Goal: Task Accomplishment & Management: Complete application form

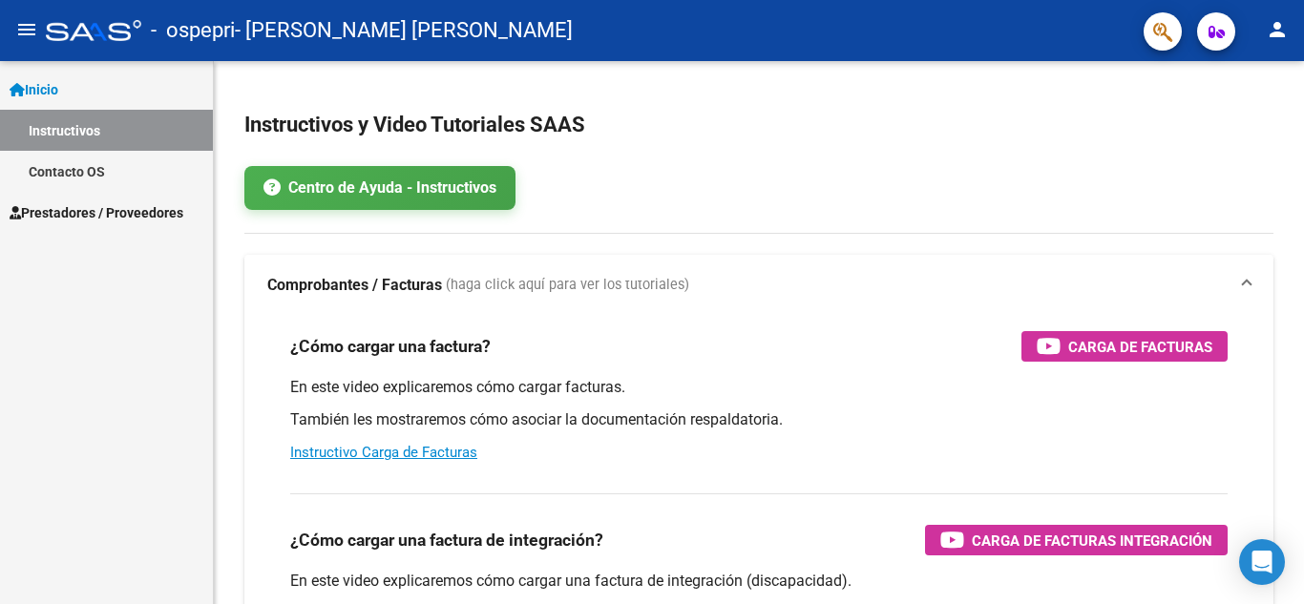
click at [76, 212] on span "Prestadores / Proveedores" at bounding box center [97, 212] width 174 height 21
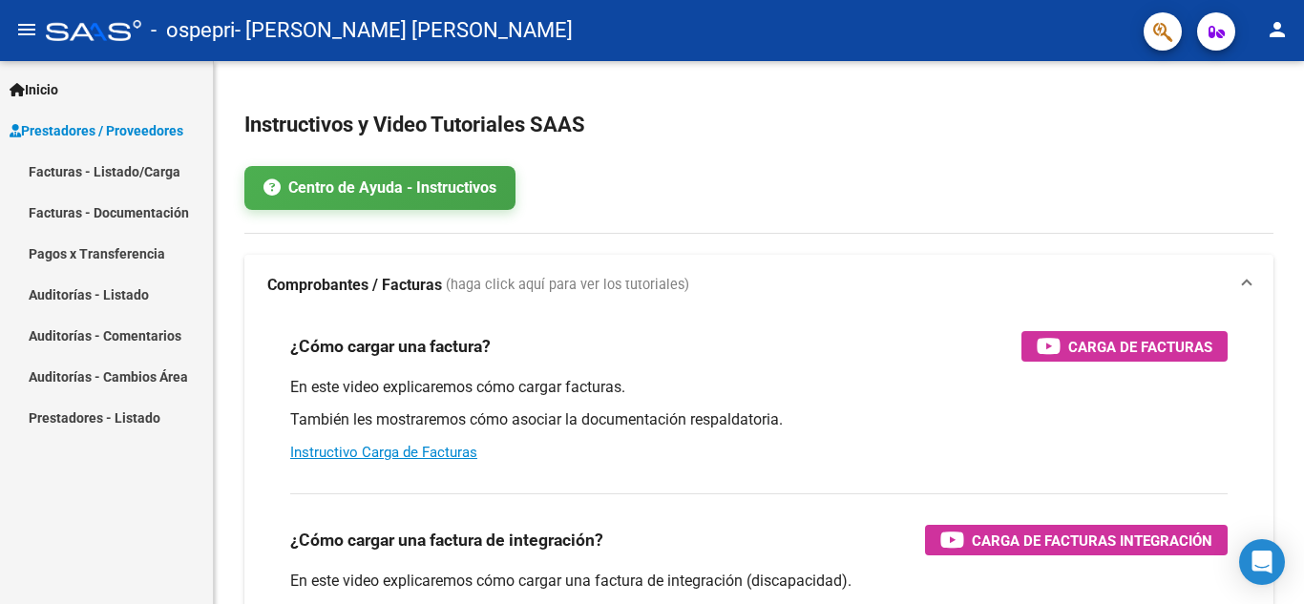
click at [64, 175] on link "Facturas - Listado/Carga" at bounding box center [106, 171] width 213 height 41
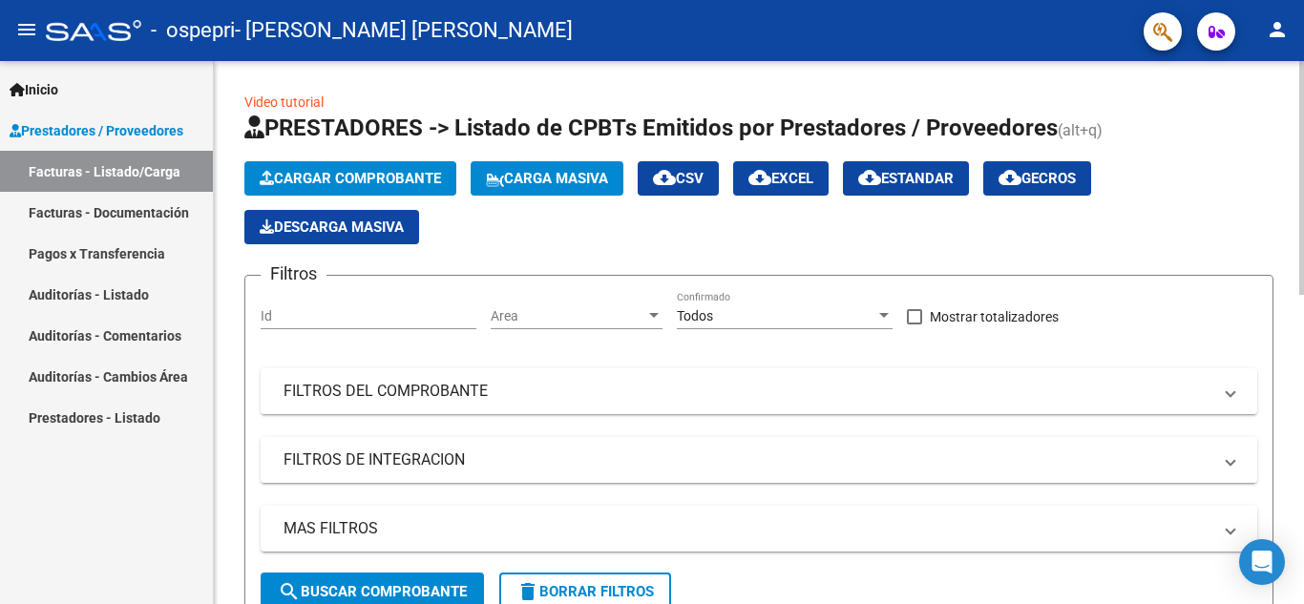
click at [0, 0] on html "menu - ospepri - [PERSON_NAME] [PERSON_NAME] person Inicio Instructivos Contact…" at bounding box center [652, 302] width 1304 height 604
click at [1303, 241] on div at bounding box center [1301, 178] width 5 height 234
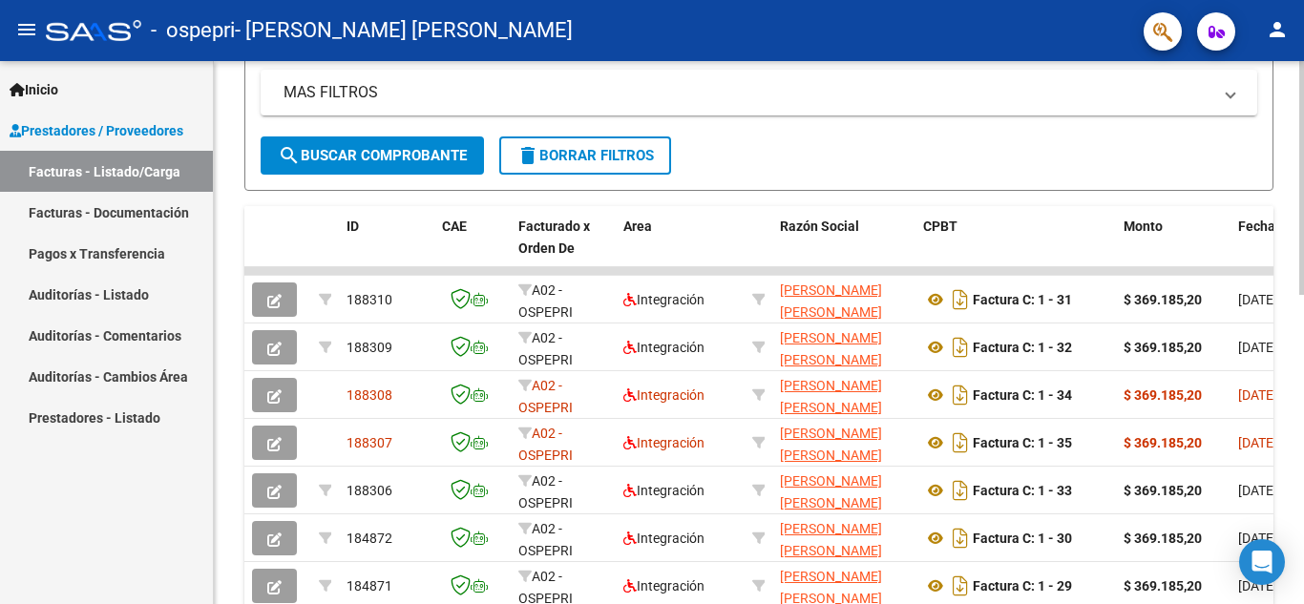
scroll to position [451, 0]
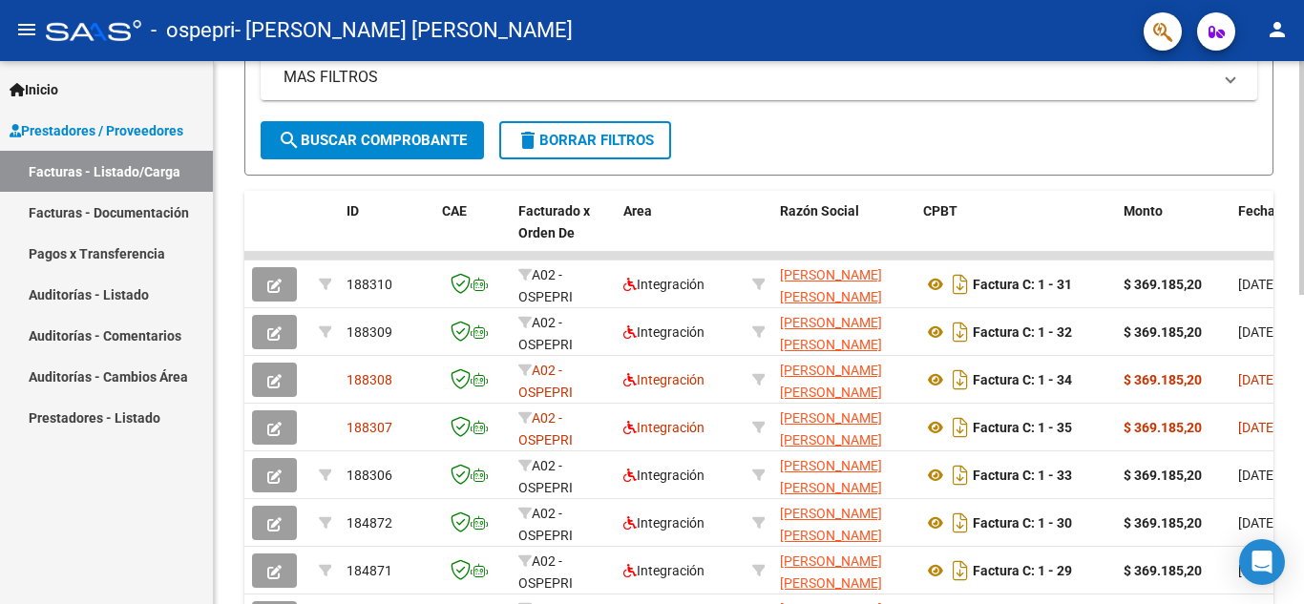
click at [1303, 434] on div at bounding box center [1301, 377] width 5 height 234
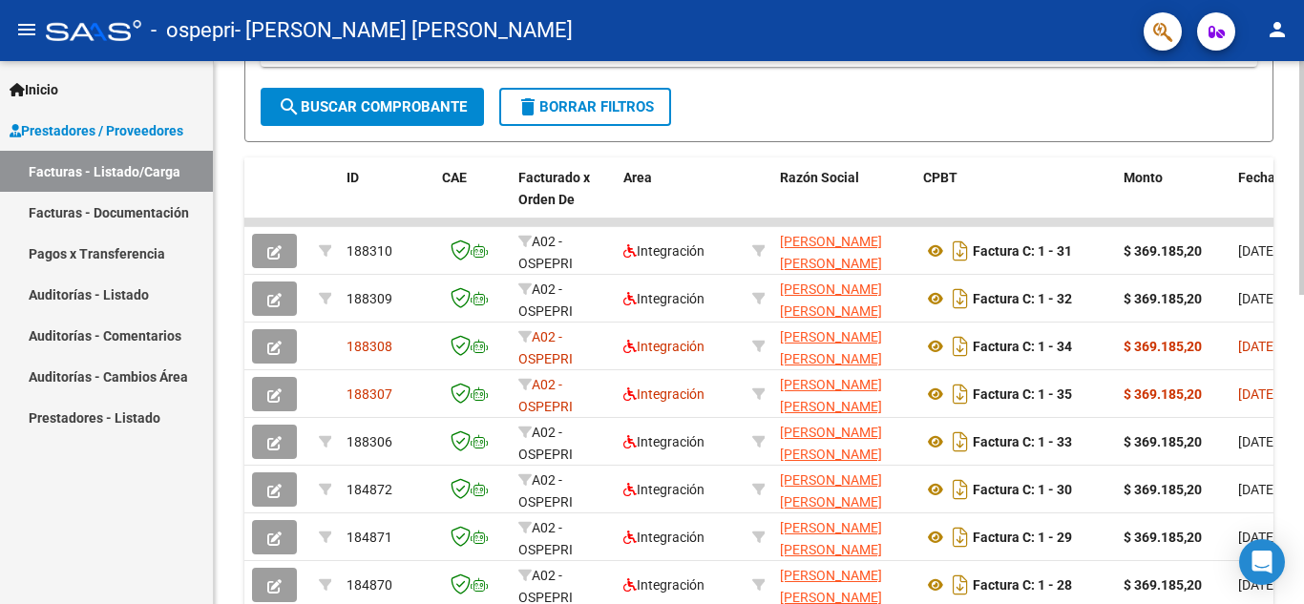
click at [1303, 459] on div at bounding box center [1301, 392] width 5 height 234
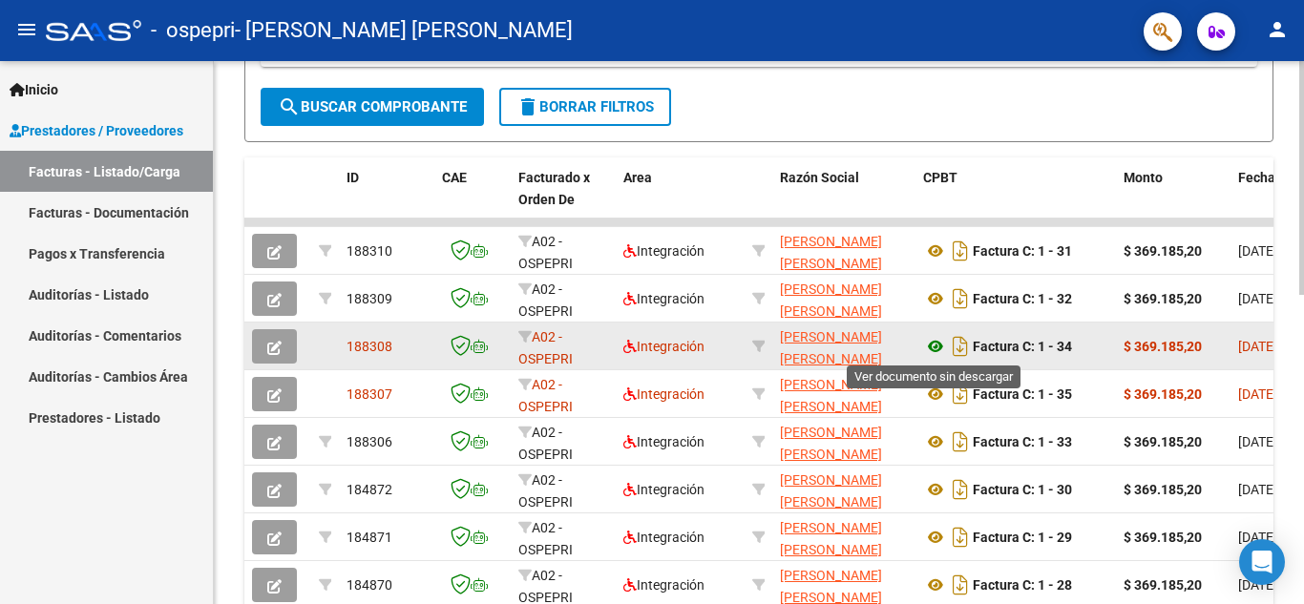
click at [938, 348] on icon at bounding box center [935, 346] width 25 height 23
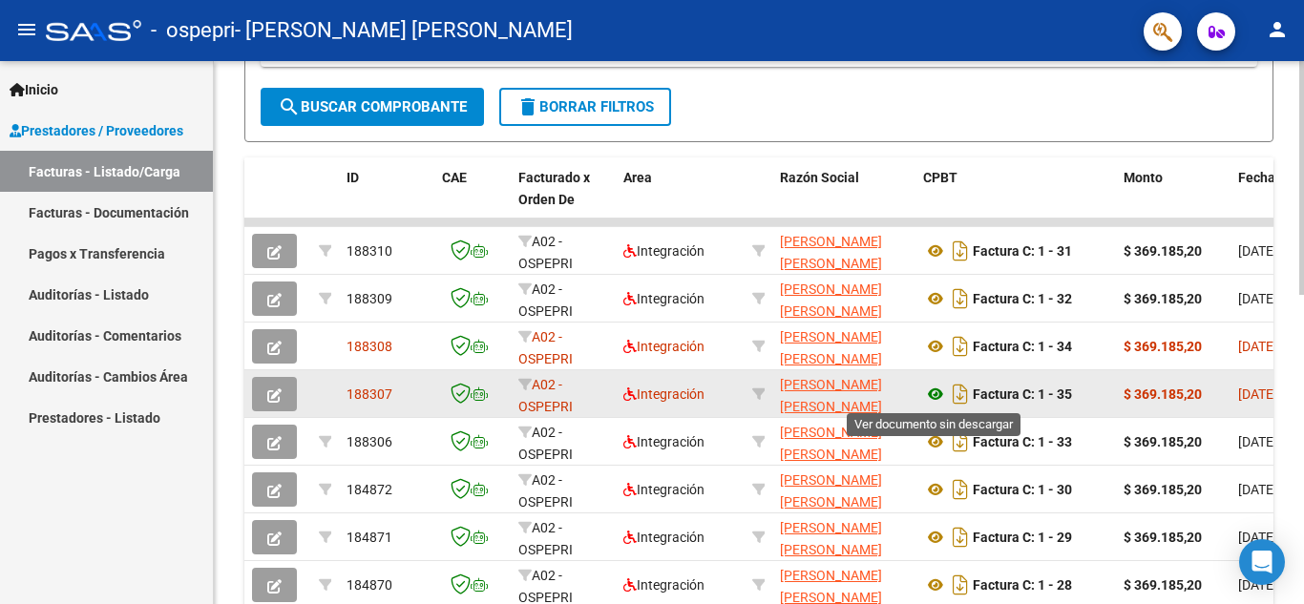
click at [938, 396] on icon at bounding box center [935, 394] width 25 height 23
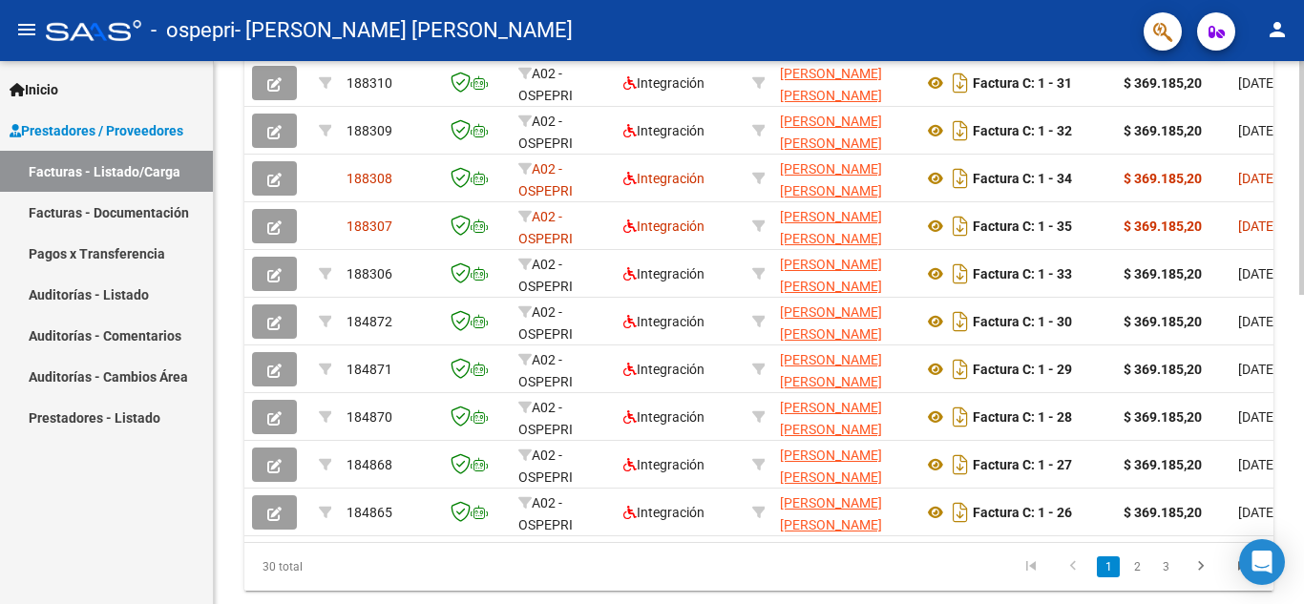
scroll to position [716, 0]
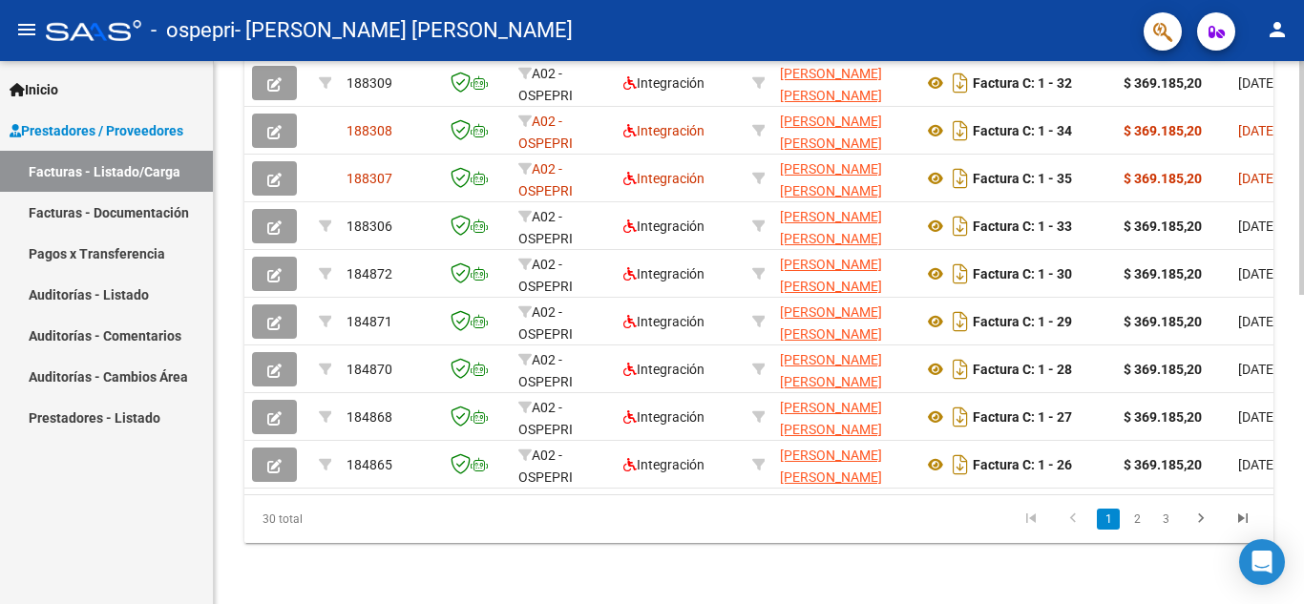
click at [1299, 531] on div at bounding box center [1301, 487] width 5 height 234
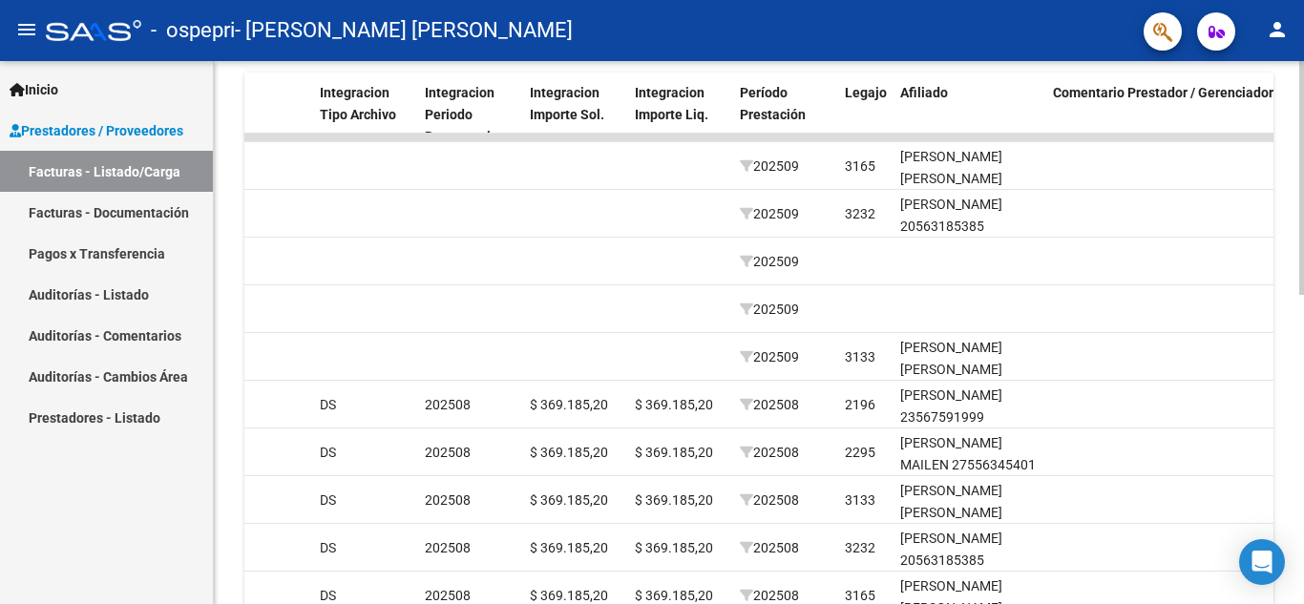
scroll to position [568, 0]
click at [1291, 408] on div "Video tutorial PRESTADORES -> Listado de CPBTs Emitidos por Prestadores / Prove…" at bounding box center [761, 114] width 1095 height 1243
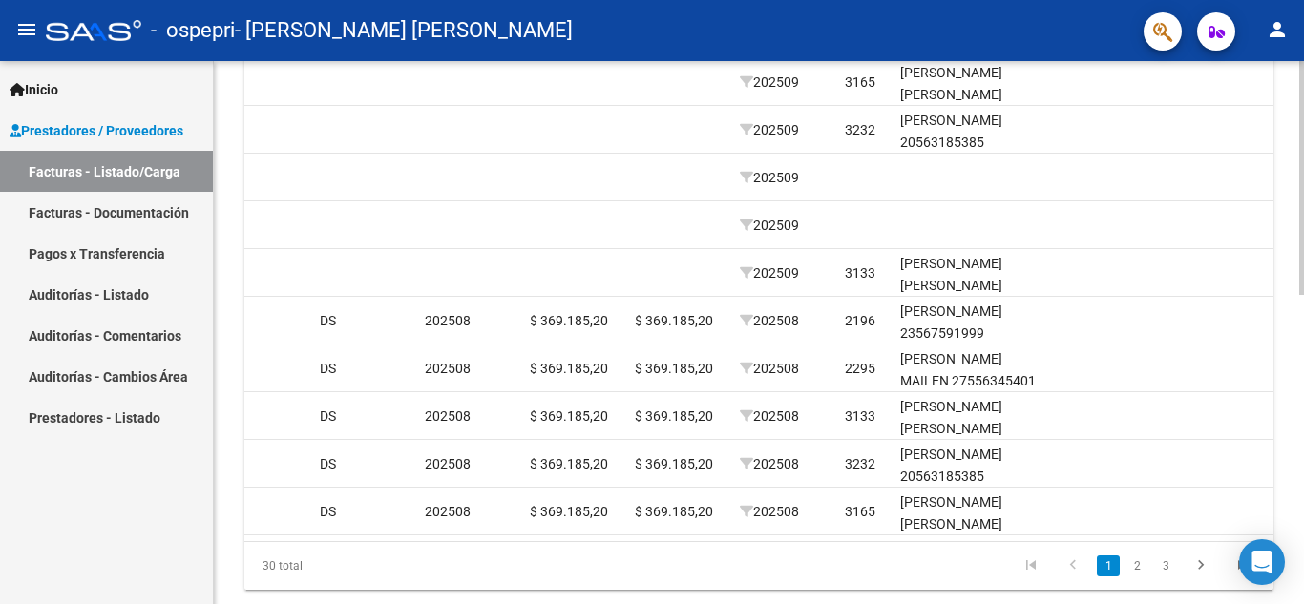
scroll to position [657, 0]
click at [1303, 407] on div at bounding box center [1301, 467] width 5 height 234
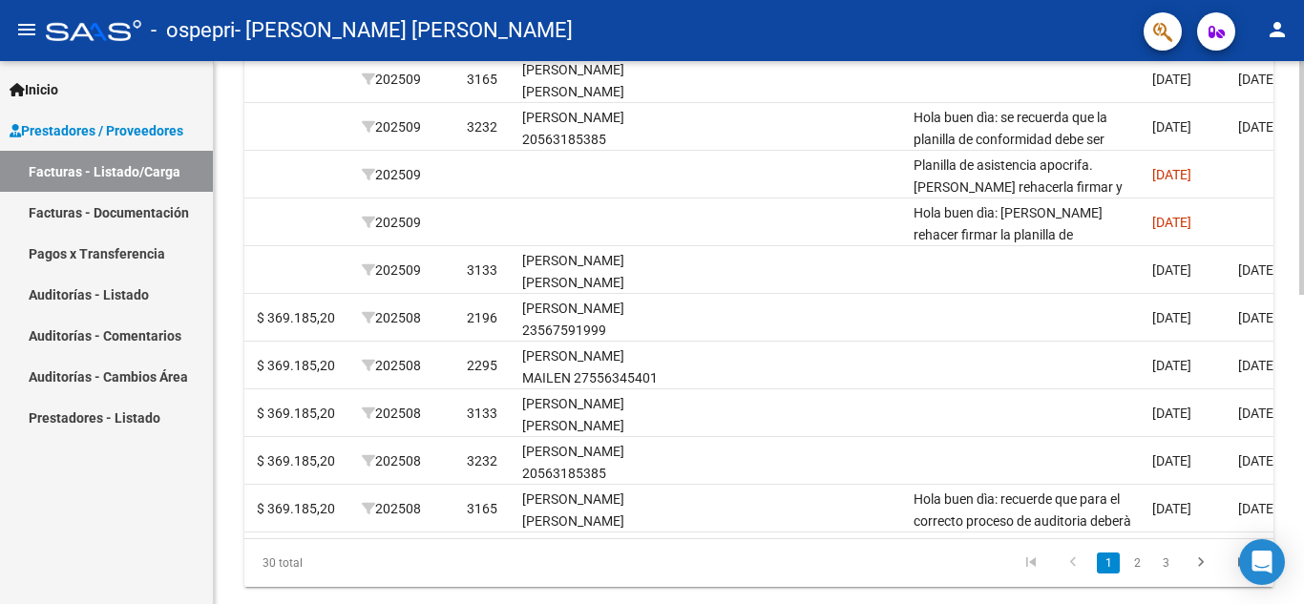
scroll to position [0, 2377]
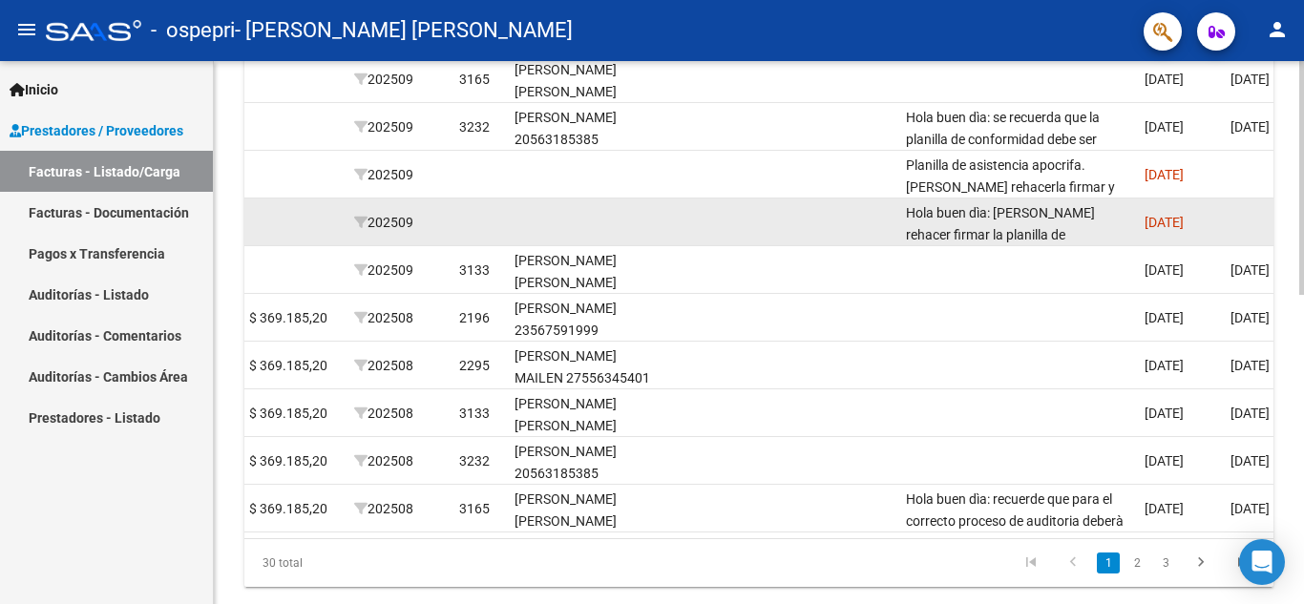
click at [1036, 221] on div "Hola buen dìa: [PERSON_NAME] rehacer firmar la planilla de conformidad y volver…" at bounding box center [1017, 222] width 223 height 40
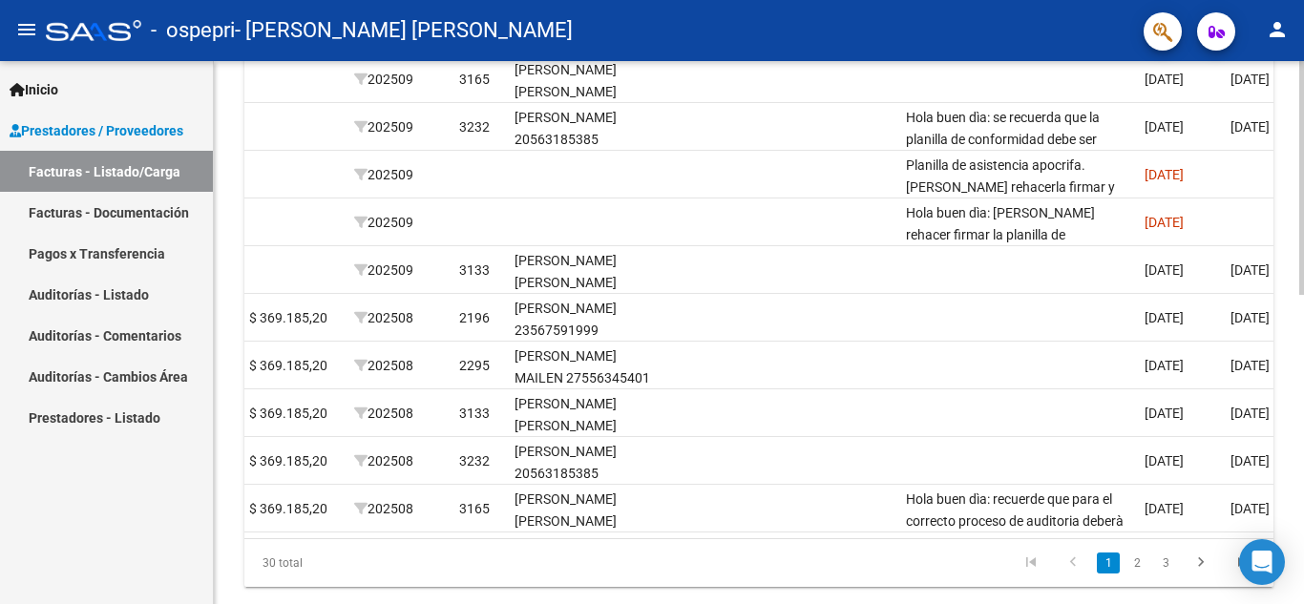
click at [1303, 392] on div at bounding box center [1301, 467] width 5 height 234
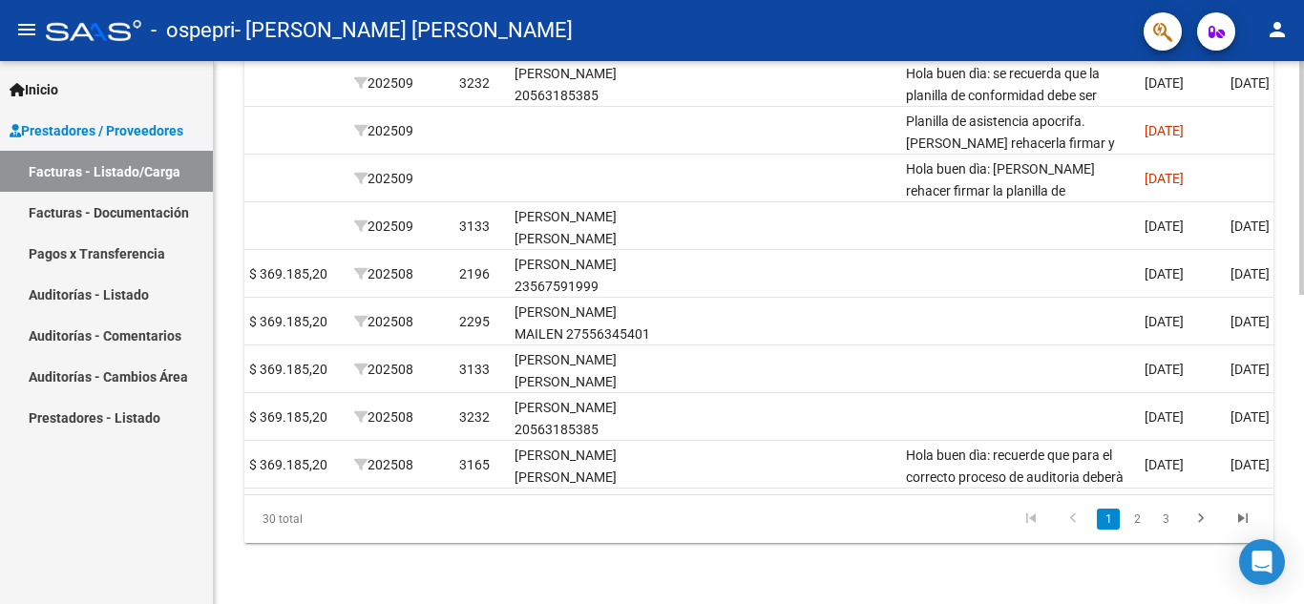
click at [1303, 514] on div at bounding box center [1301, 487] width 5 height 234
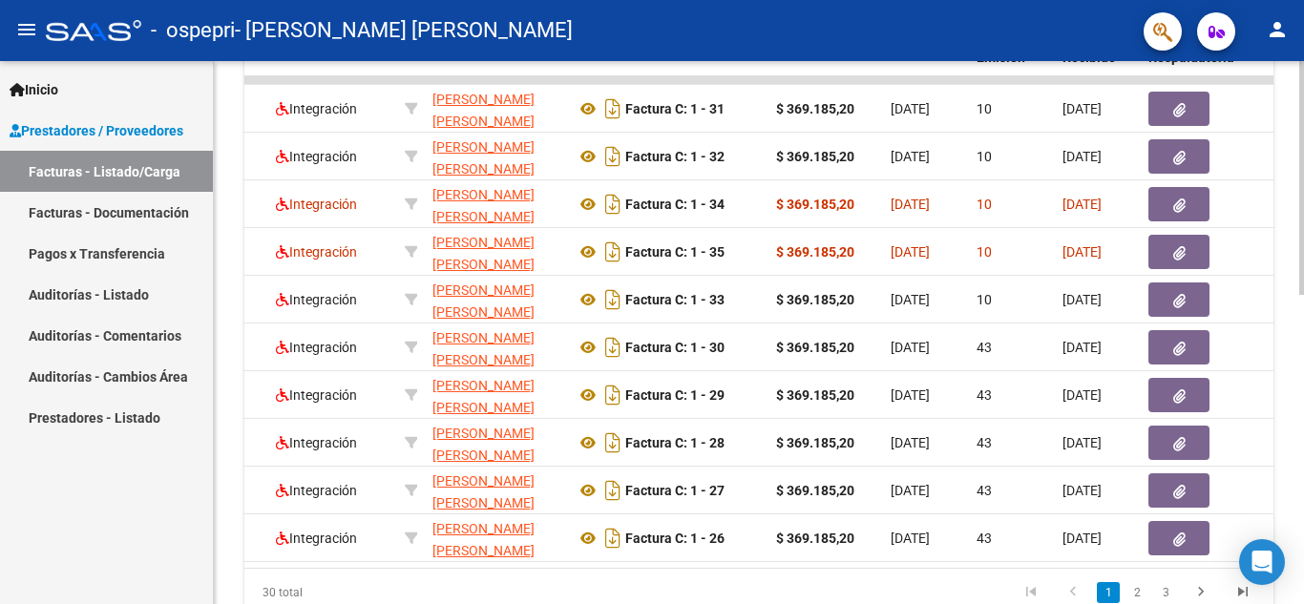
scroll to position [652, 0]
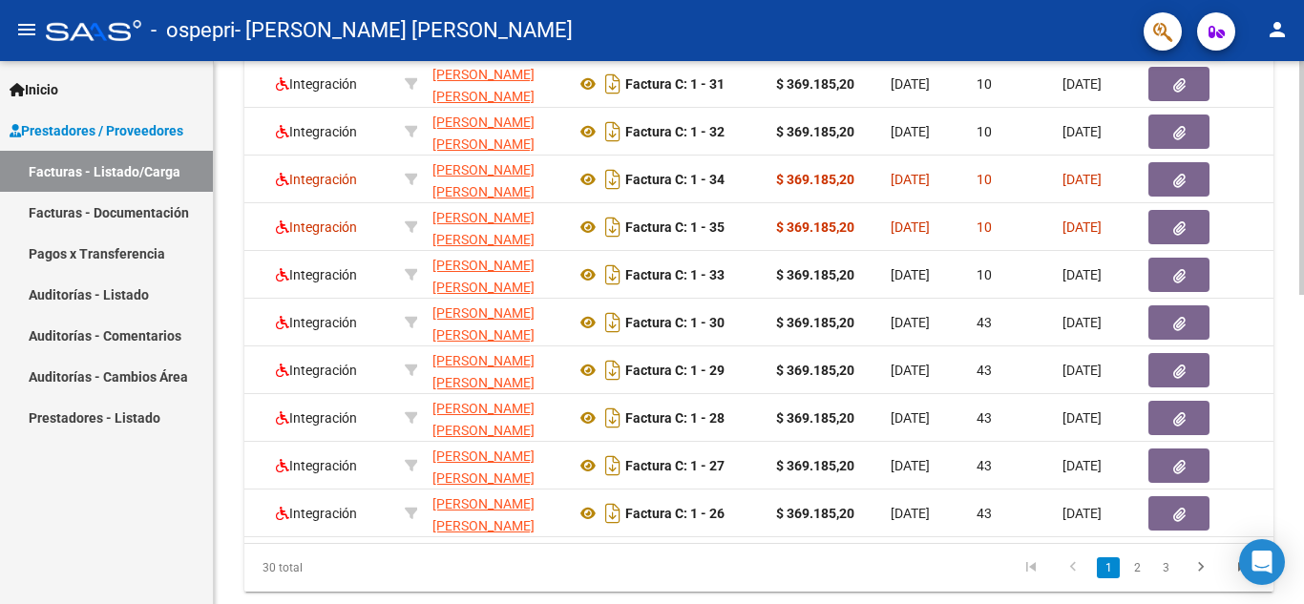
click at [1303, 422] on div at bounding box center [1301, 465] width 5 height 234
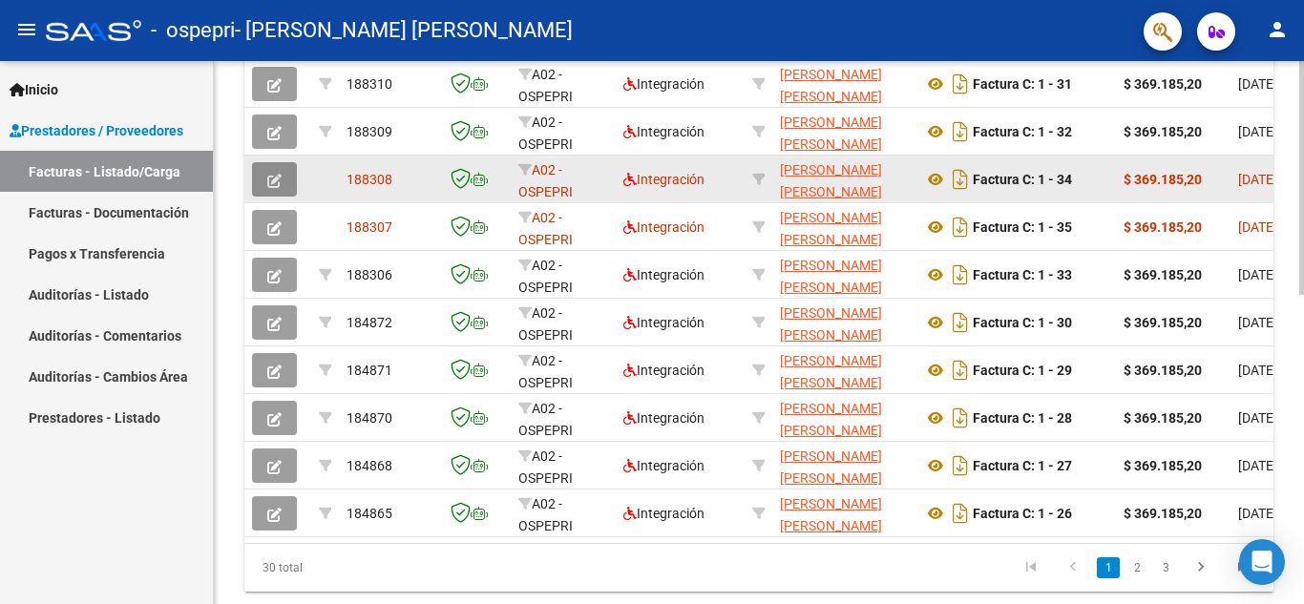
click at [268, 178] on icon "button" at bounding box center [274, 181] width 14 height 14
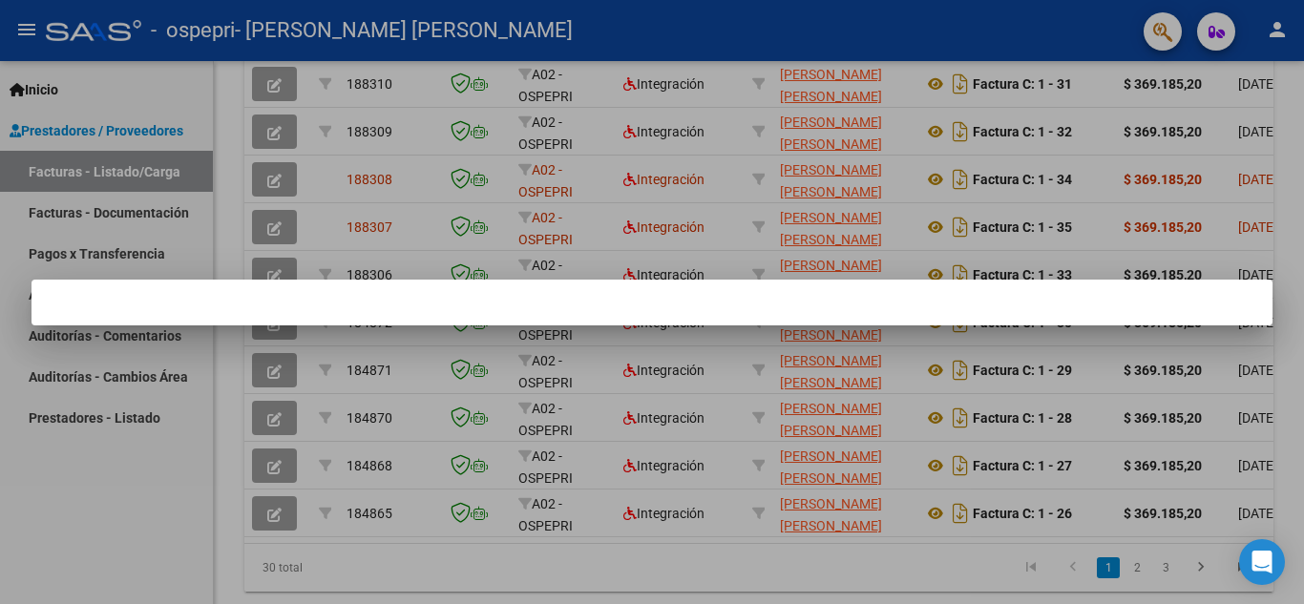
click at [273, 183] on div at bounding box center [652, 302] width 1304 height 604
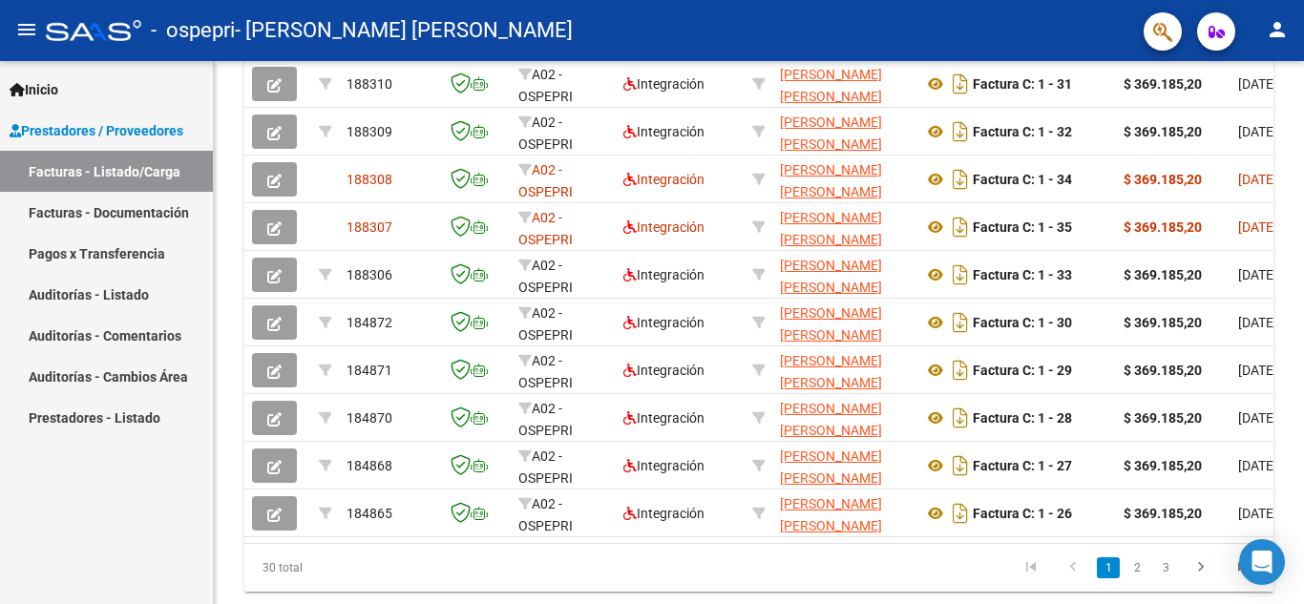
scroll to position [652, 0]
click at [273, 183] on icon "button" at bounding box center [274, 181] width 14 height 14
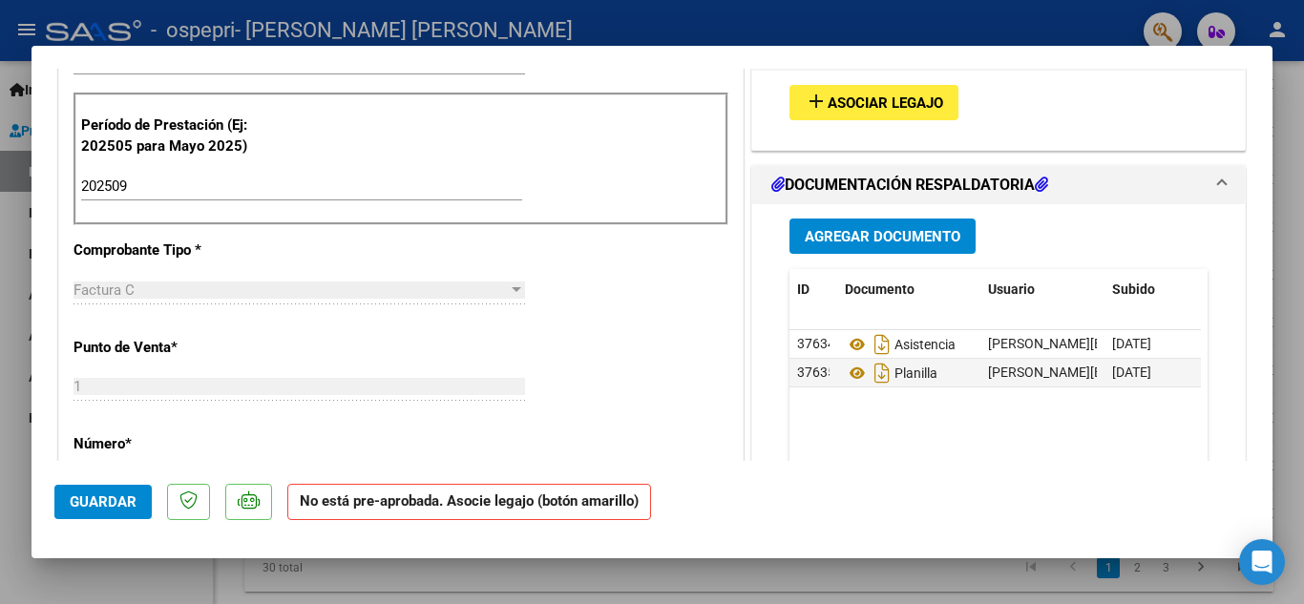
scroll to position [432, 0]
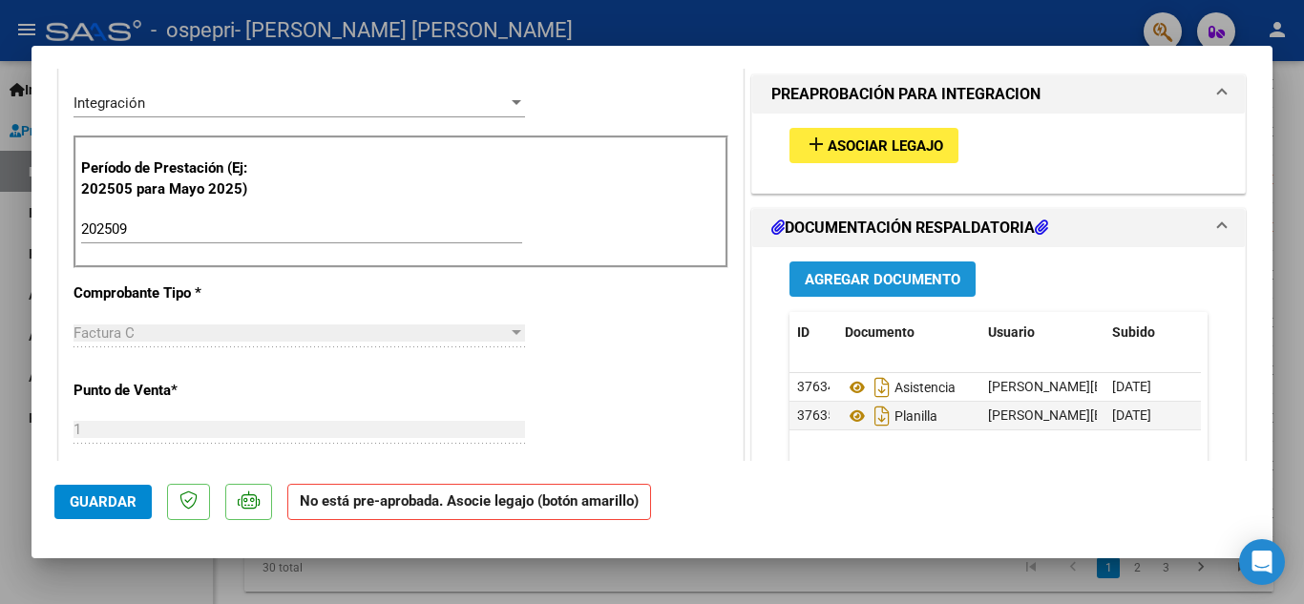
click at [861, 278] on span "Agregar Documento" at bounding box center [883, 279] width 156 height 17
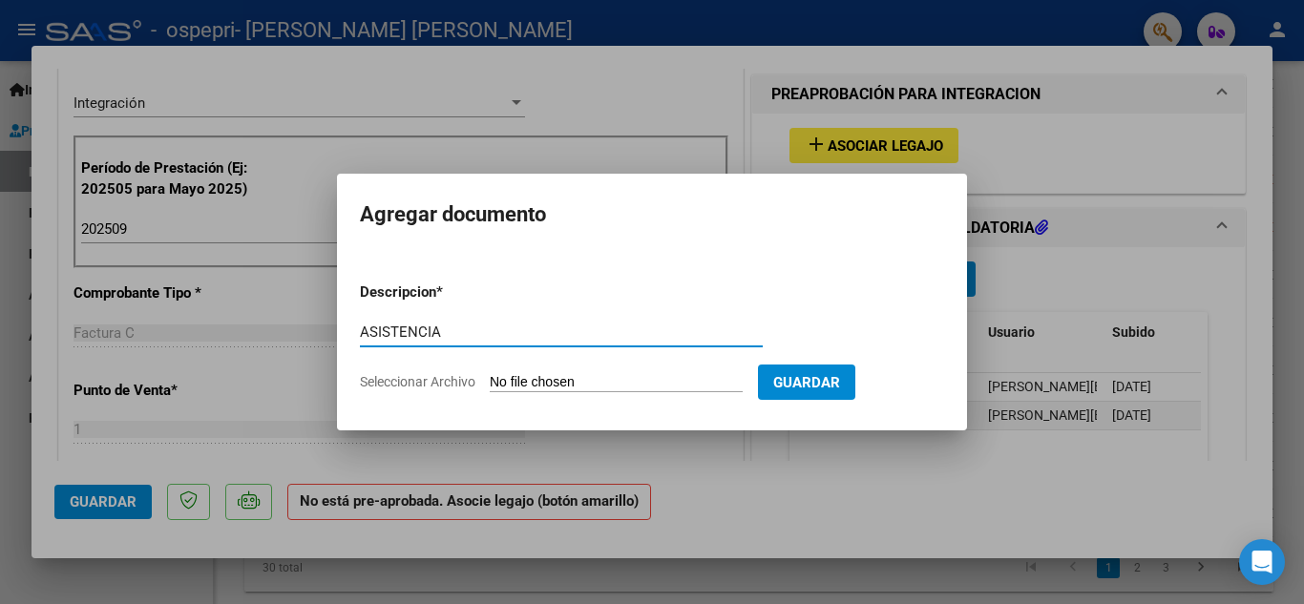
type input "ASISTENCIA"
click at [520, 381] on input "Seleccionar Archivo" at bounding box center [616, 383] width 253 height 18
drag, startPoint x: 530, startPoint y: 380, endPoint x: 506, endPoint y: 381, distance: 23.9
click at [506, 381] on input "Seleccionar Archivo" at bounding box center [616, 383] width 253 height 18
drag, startPoint x: 1264, startPoint y: 250, endPoint x: 1019, endPoint y: 243, distance: 245.4
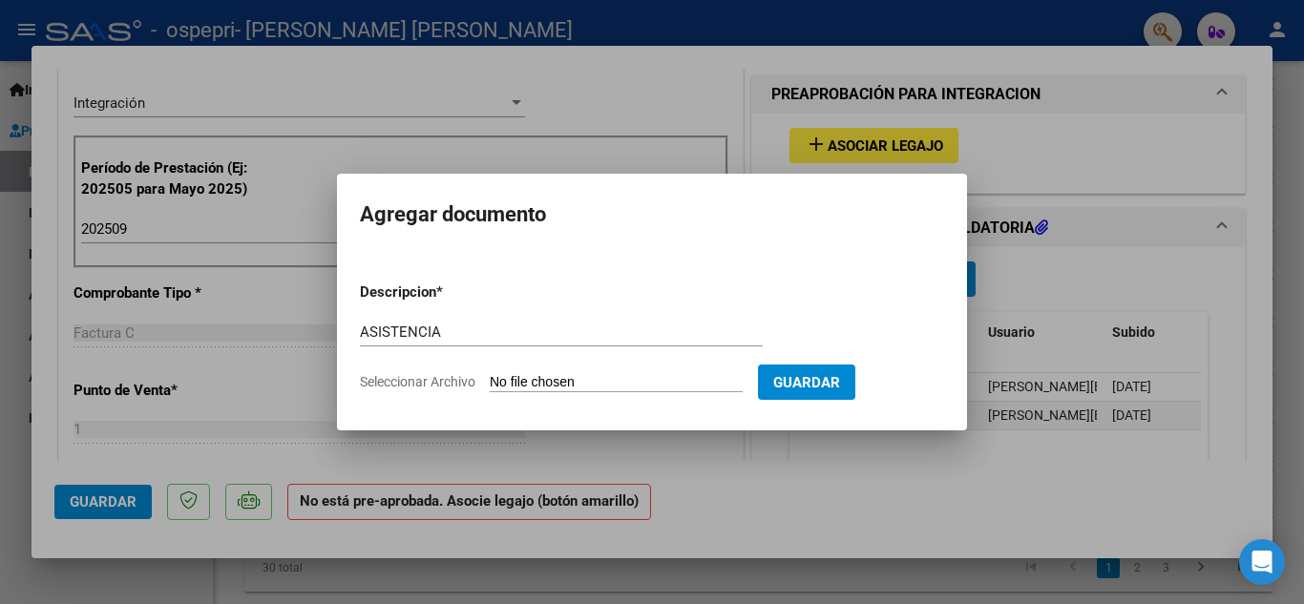
click at [1255, 229] on div at bounding box center [652, 302] width 1304 height 604
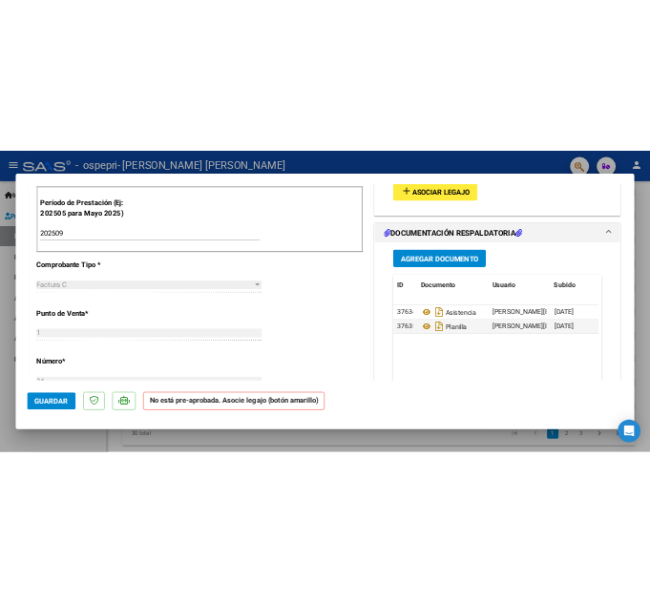
scroll to position [513, 0]
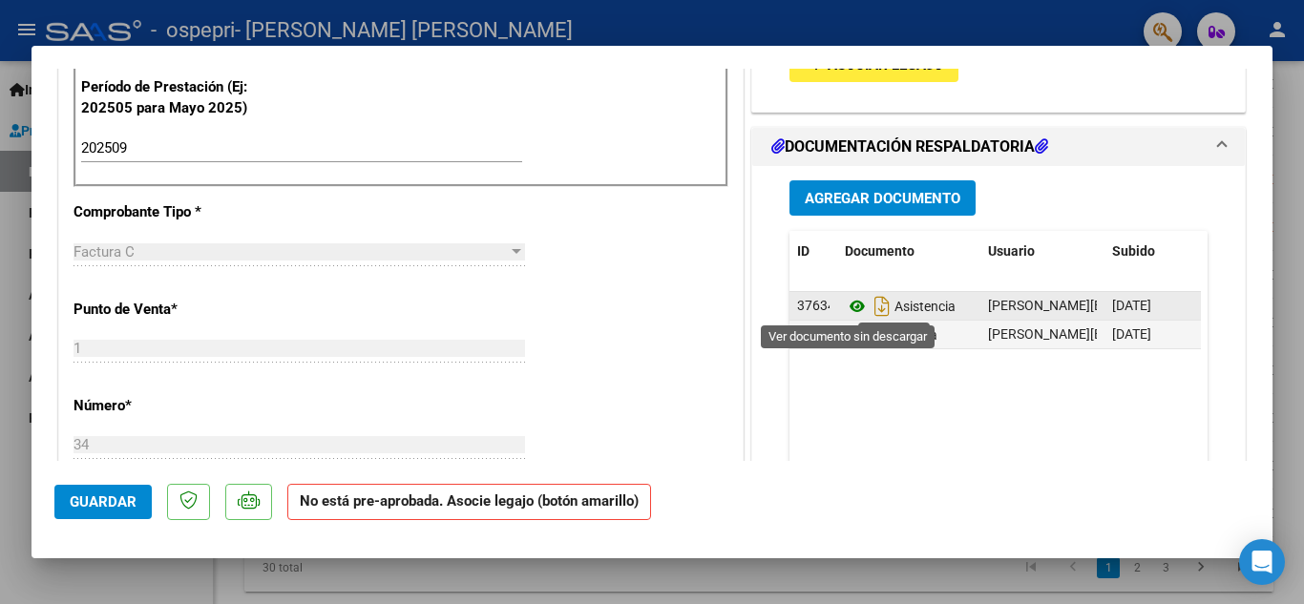
click at [847, 310] on icon at bounding box center [857, 306] width 25 height 23
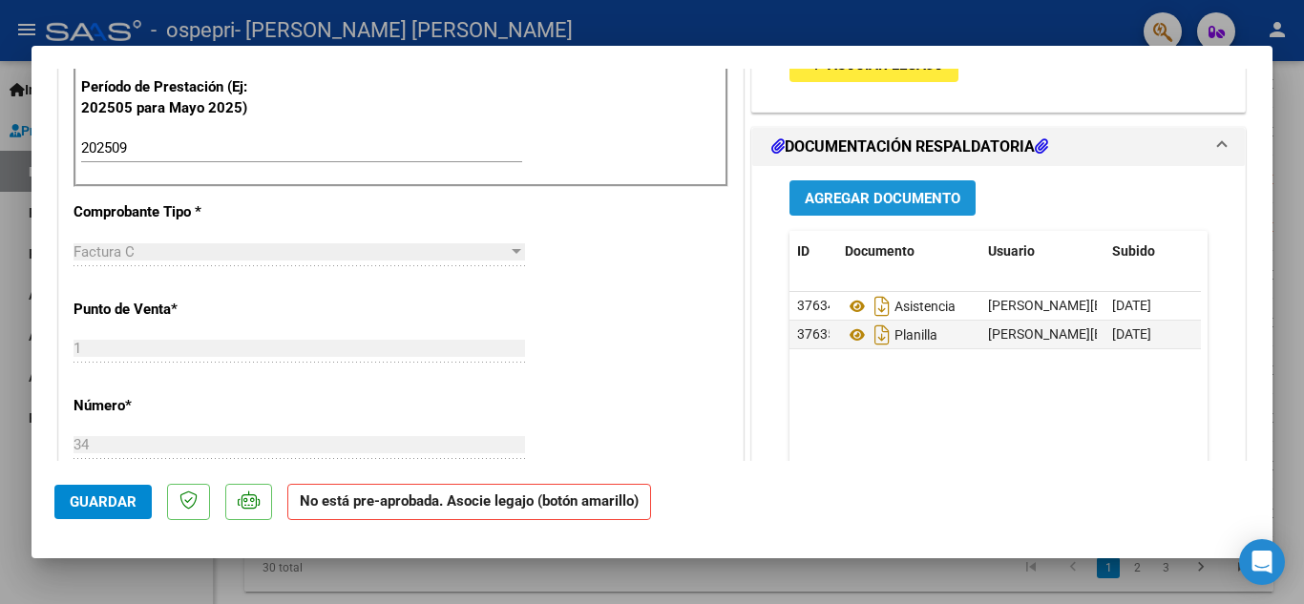
click at [896, 197] on span "Agregar Documento" at bounding box center [883, 198] width 156 height 17
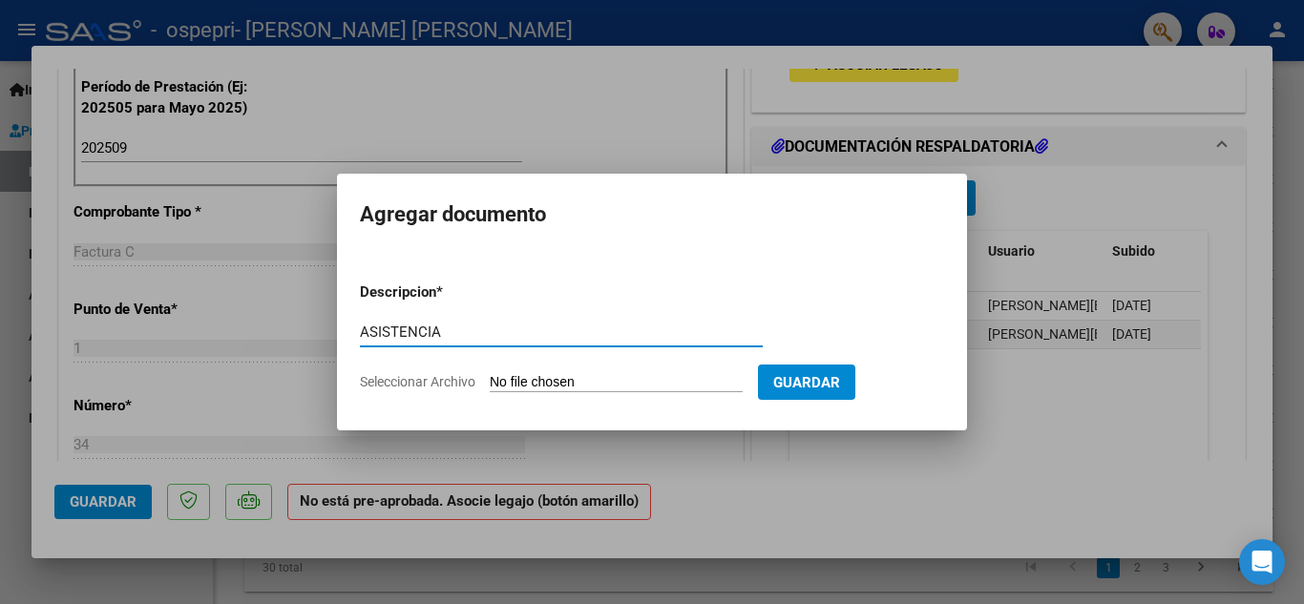
type input "ASISTENCIA"
click at [505, 380] on input "Seleccionar Archivo" at bounding box center [616, 383] width 253 height 18
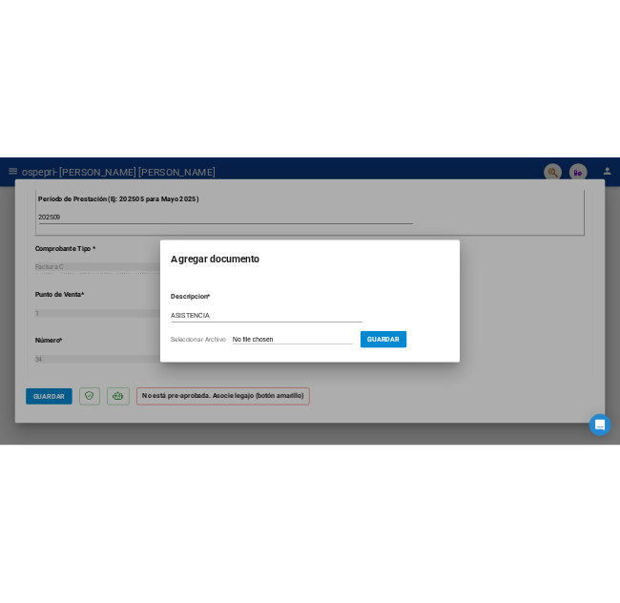
scroll to position [443, 0]
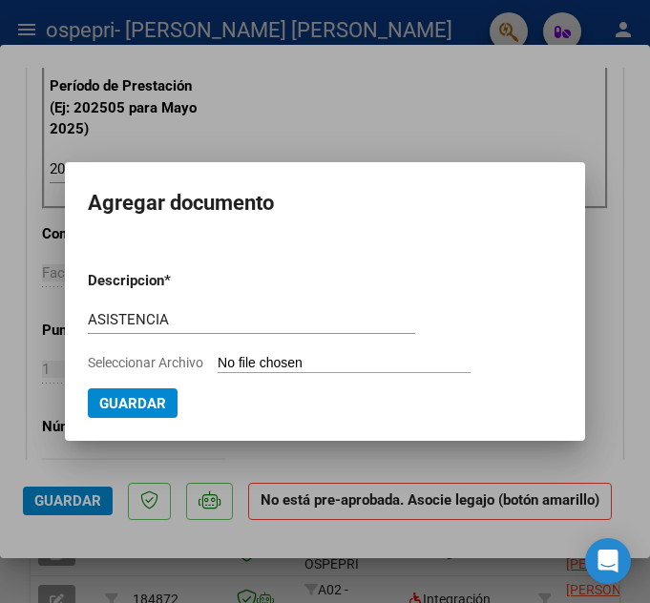
drag, startPoint x: 165, startPoint y: 362, endPoint x: -194, endPoint y: 386, distance: 359.6
click at [0, 386] on html "menu ospepri - [PERSON_NAME] [PERSON_NAME] person Inicio Instructivos Contacto …" at bounding box center [325, 301] width 650 height 603
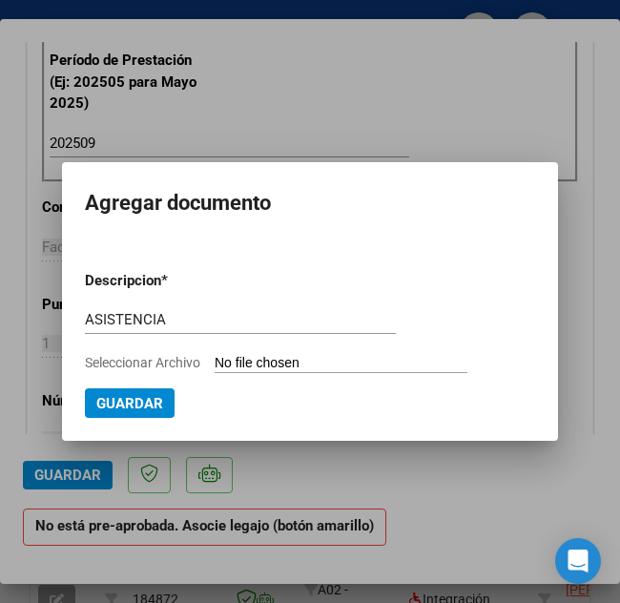
click at [445, 77] on div at bounding box center [310, 301] width 620 height 603
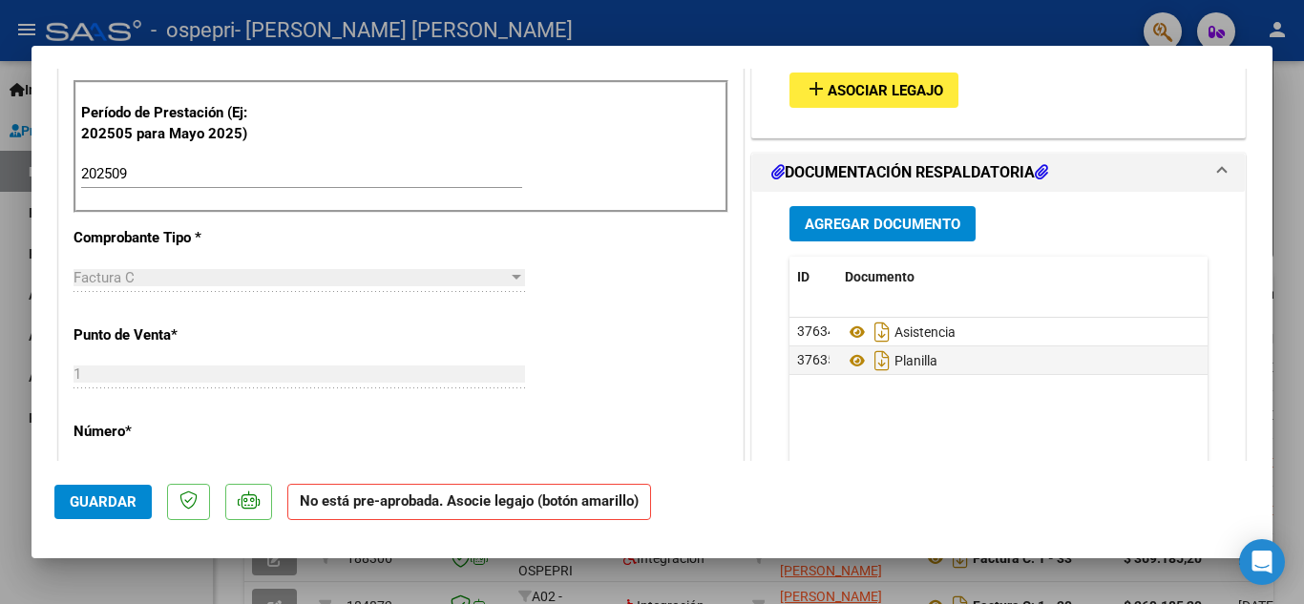
scroll to position [483, 0]
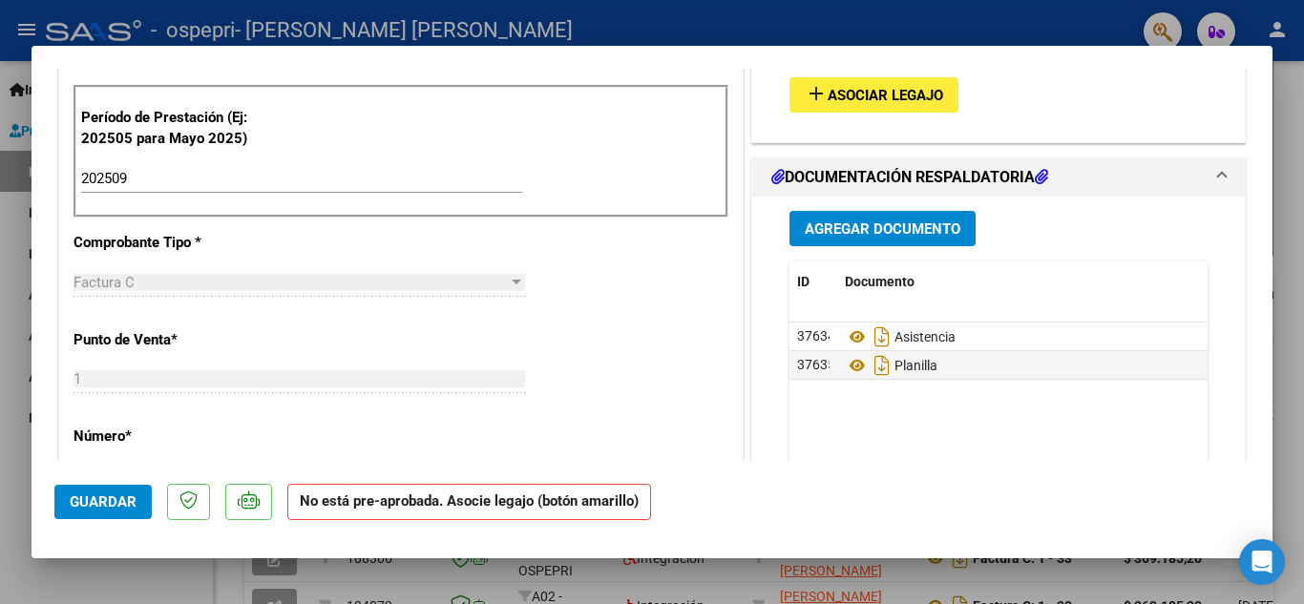
click at [853, 223] on span "Agregar Documento" at bounding box center [883, 228] width 156 height 17
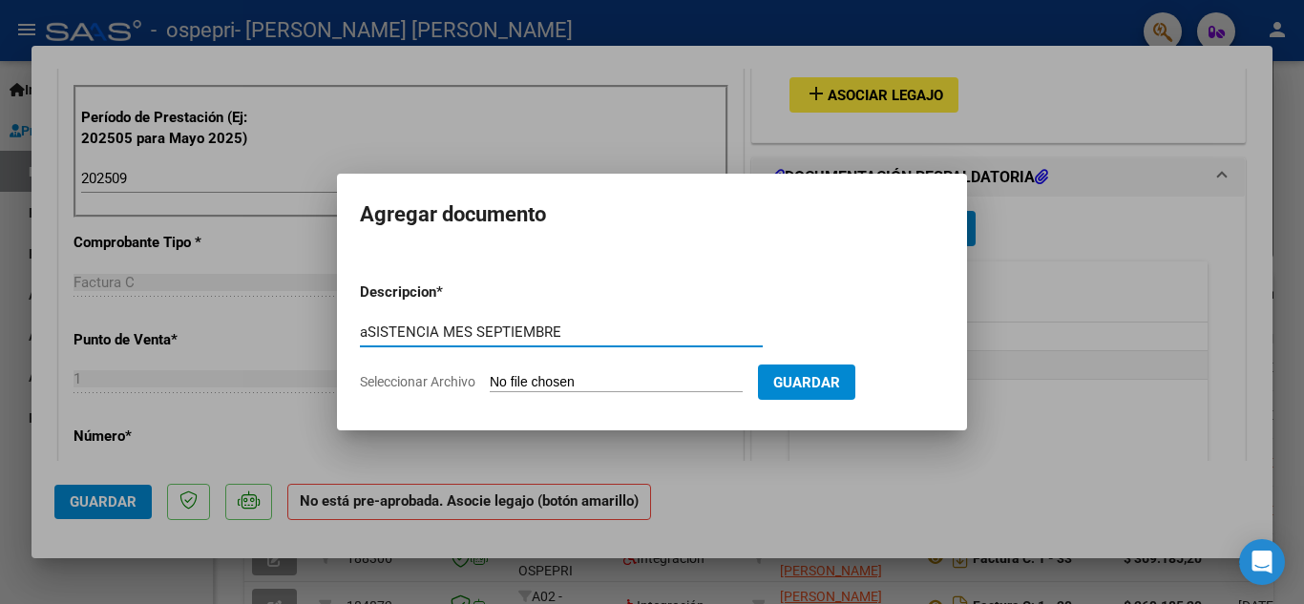
click at [369, 337] on input "aSISTENCIA MES SEPTIEMBRE" at bounding box center [561, 332] width 403 height 17
type input "ASISTENCIA MES SEPTIEMBRE"
click at [565, 382] on input "Seleccionar Archivo" at bounding box center [616, 383] width 253 height 18
type input "C:\fakepath\MAILEN.pdf"
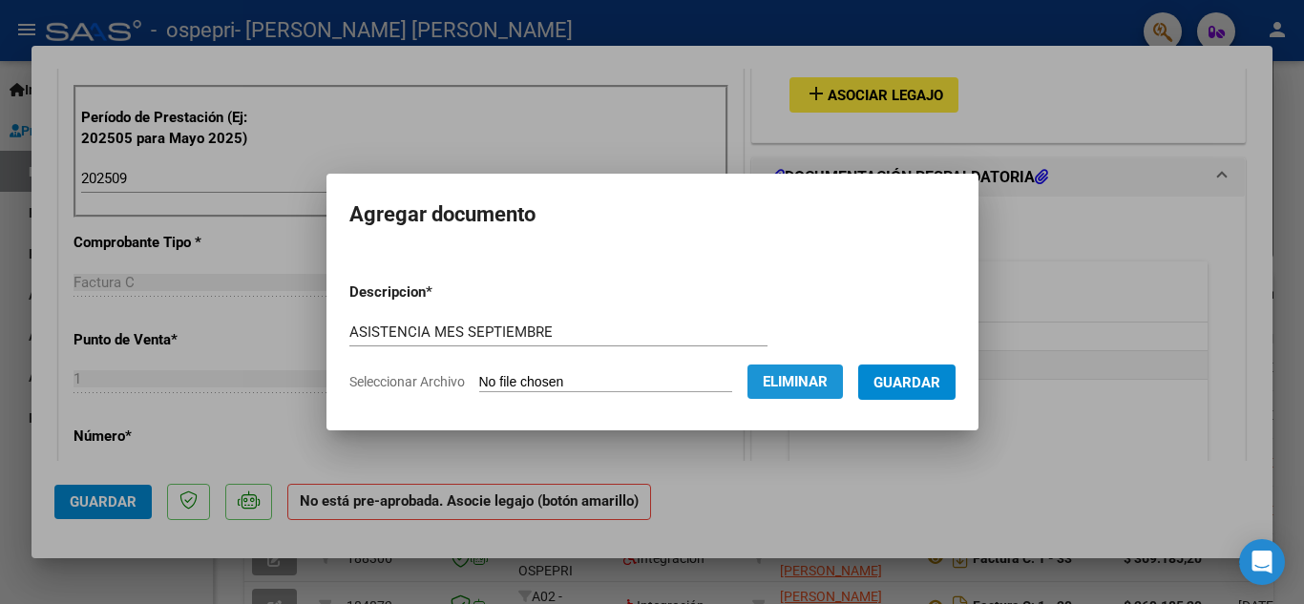
click at [789, 376] on span "Eliminar" at bounding box center [795, 381] width 65 height 17
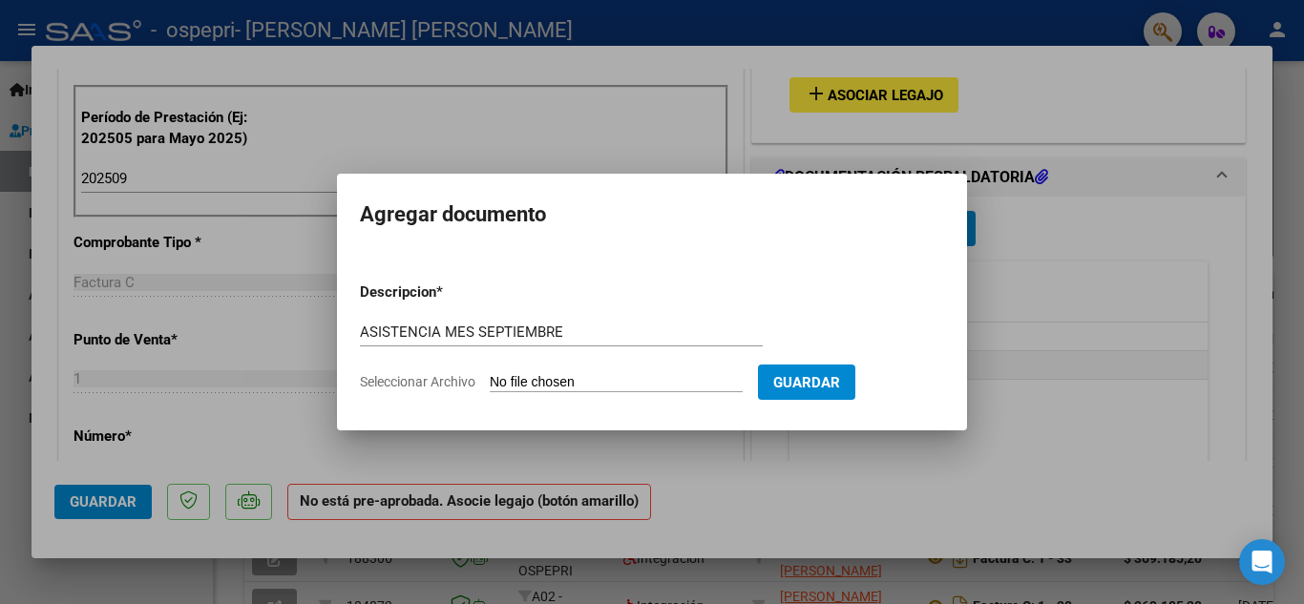
click at [536, 382] on input "Seleccionar Archivo" at bounding box center [616, 383] width 253 height 18
type input "C:\fakepath\l2u.b2s0.270gnail.com.pdf"
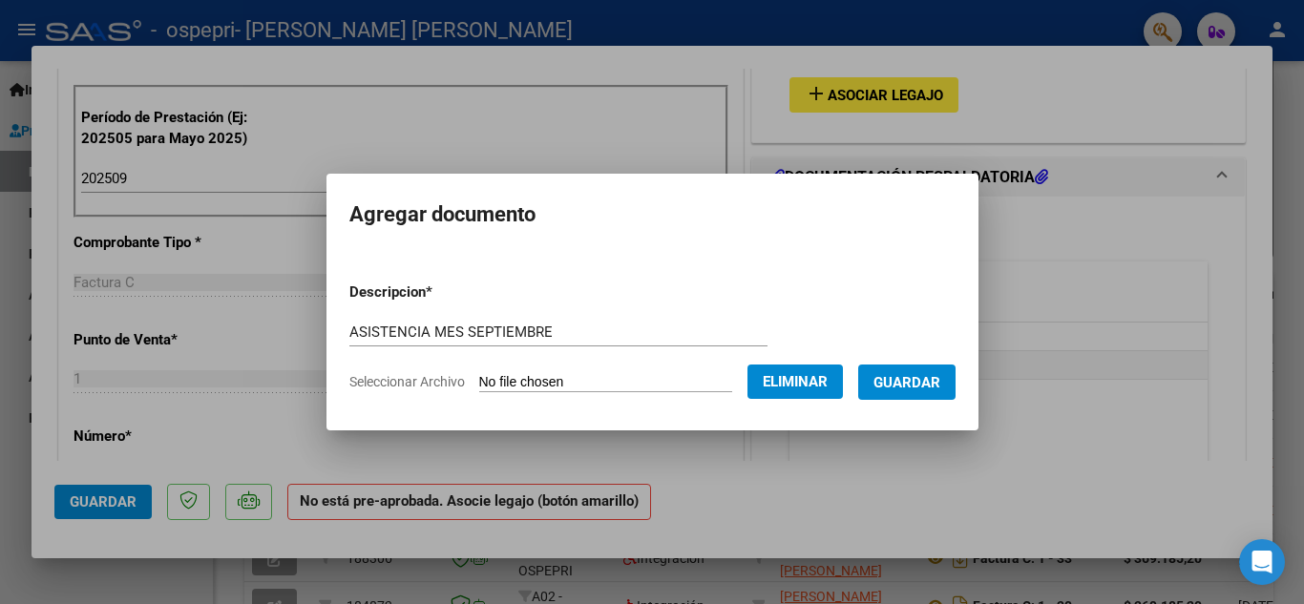
drag, startPoint x: 581, startPoint y: 366, endPoint x: 530, endPoint y: 400, distance: 61.4
click at [530, 400] on form "Descripcion * ASISTENCIA MES SEPTIEMBRE Escriba aquí una descripcion Selecciona…" at bounding box center [652, 336] width 606 height 139
click at [451, 371] on form "Descripcion * ASISTENCIA MES SEPTIEMBRE Escriba aquí una descripcion Selecciona…" at bounding box center [652, 336] width 606 height 139
drag, startPoint x: 773, startPoint y: 382, endPoint x: 763, endPoint y: 377, distance: 11.5
click at [763, 377] on span "Eliminar" at bounding box center [795, 381] width 65 height 17
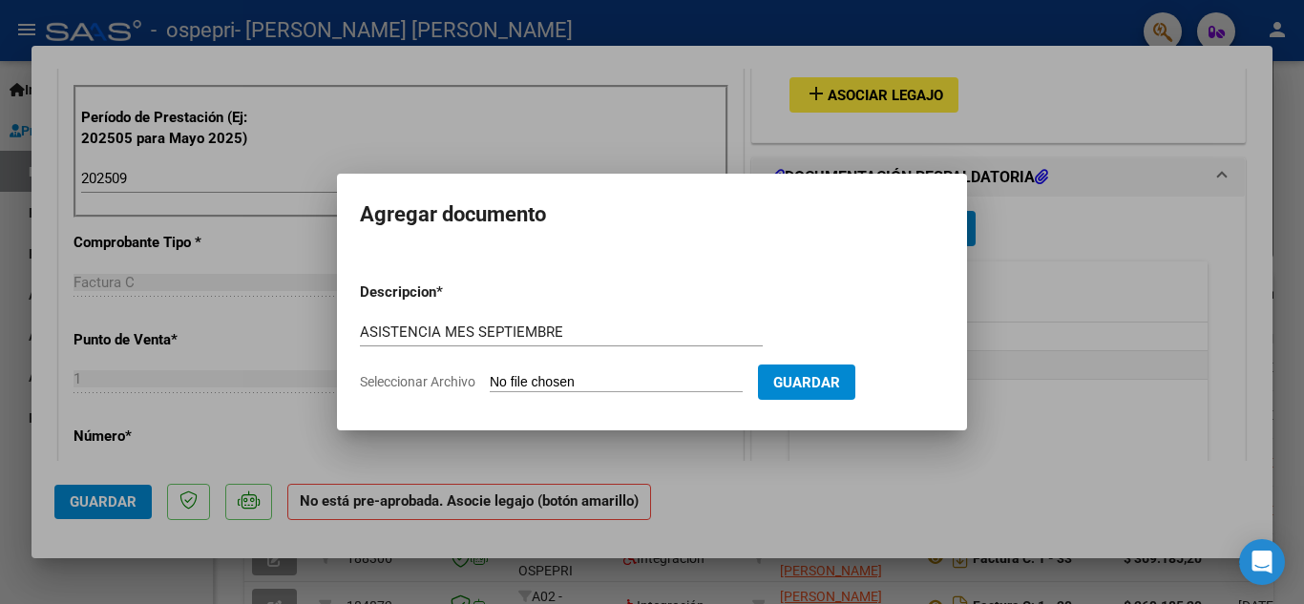
click at [1203, 16] on div at bounding box center [652, 302] width 1304 height 604
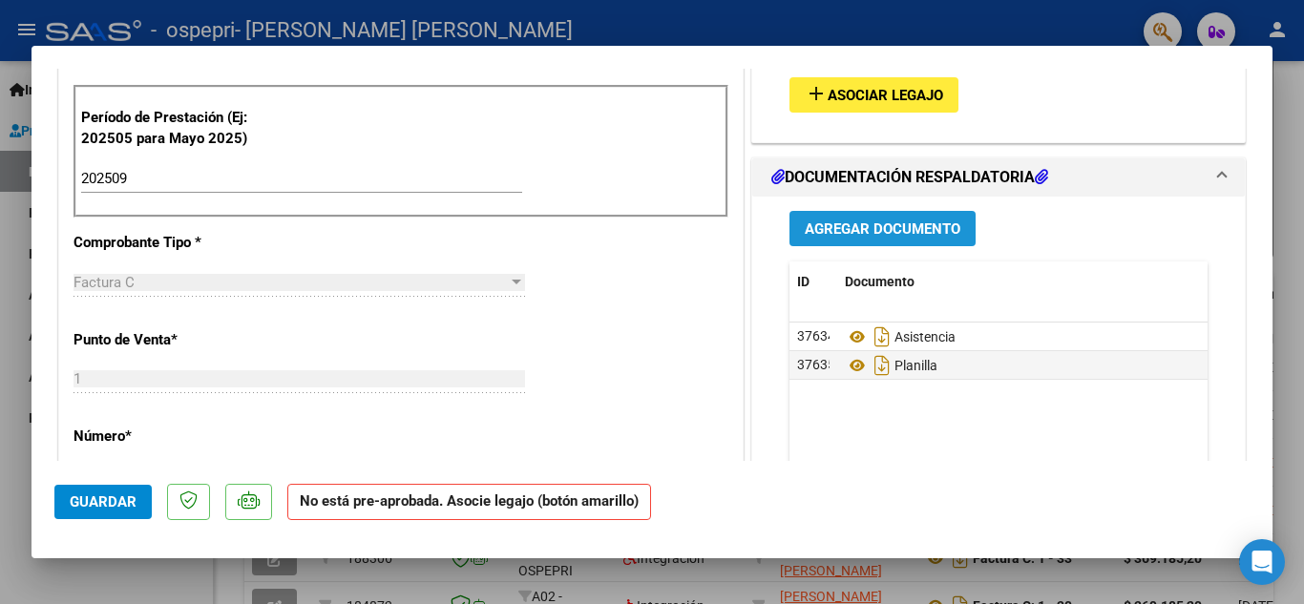
click at [856, 230] on span "Agregar Documento" at bounding box center [883, 228] width 156 height 17
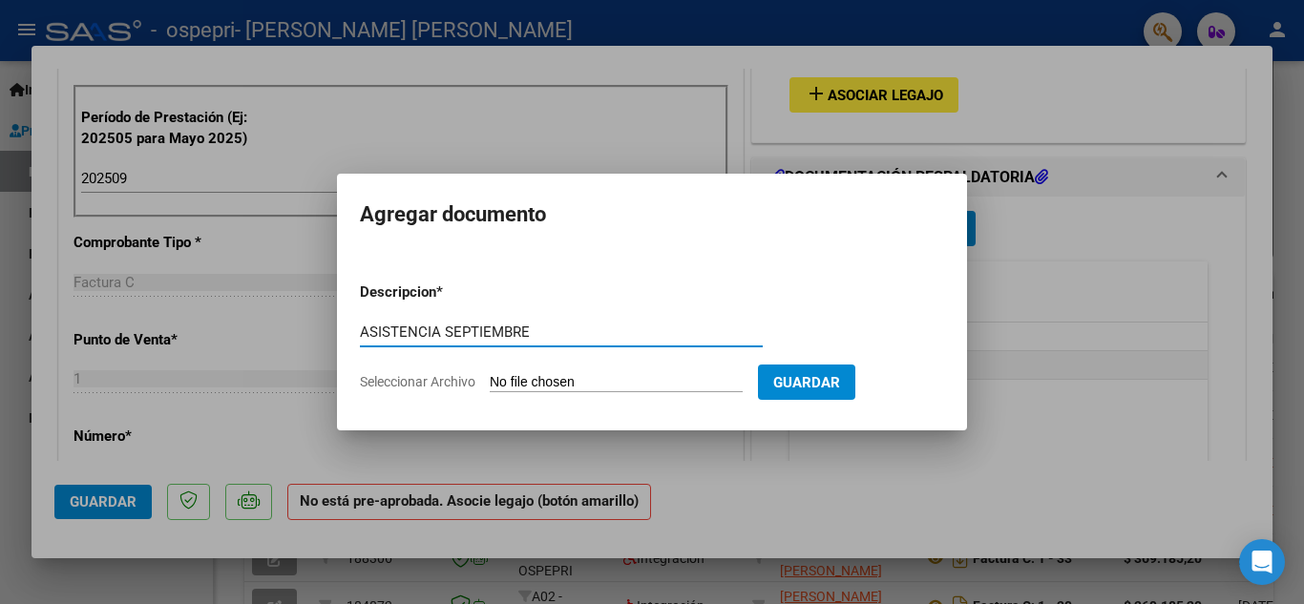
type input "ASISTENCIA SEPTIEMBRE"
click at [533, 382] on input "Seleccionar Archivo" at bounding box center [616, 383] width 253 height 18
type input "C:\fakepath\MAILEN (2).pdf"
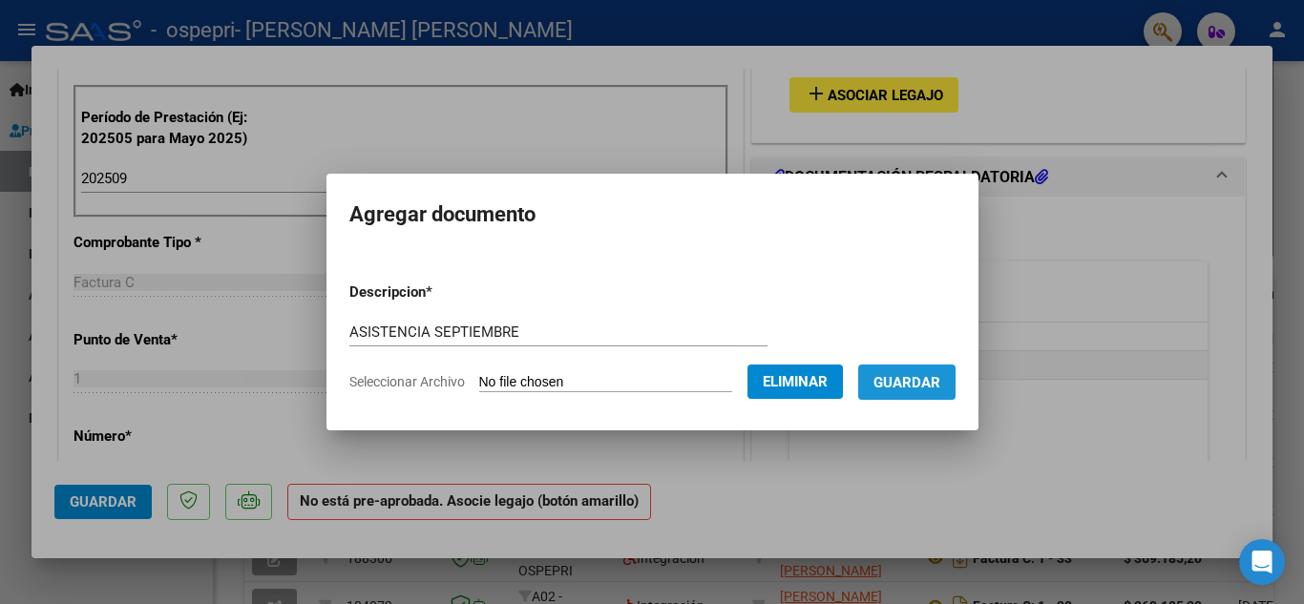
click at [908, 385] on span "Guardar" at bounding box center [906, 382] width 67 height 17
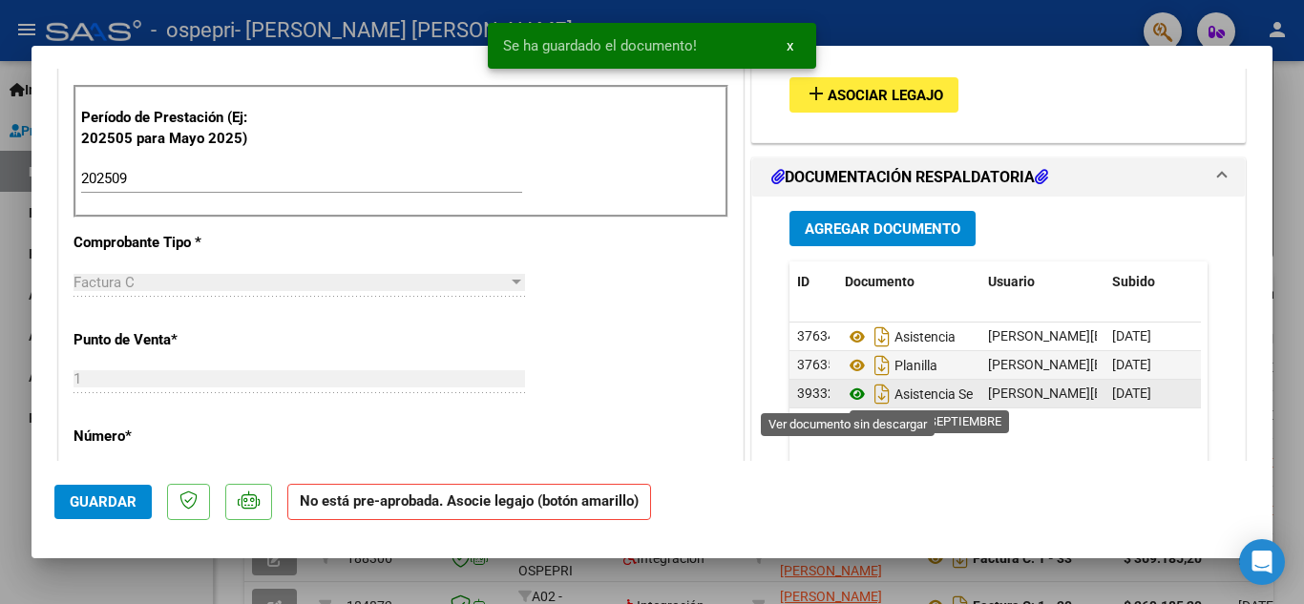
click at [849, 399] on icon at bounding box center [857, 394] width 25 height 23
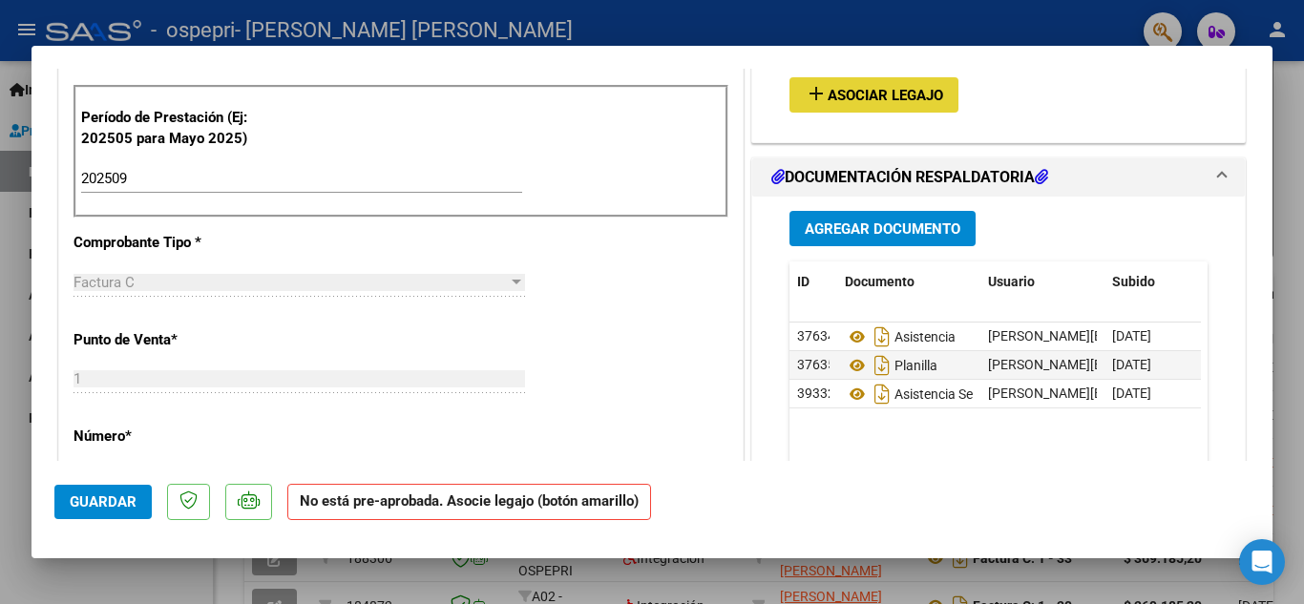
click at [859, 89] on span "Asociar Legajo" at bounding box center [884, 95] width 115 height 17
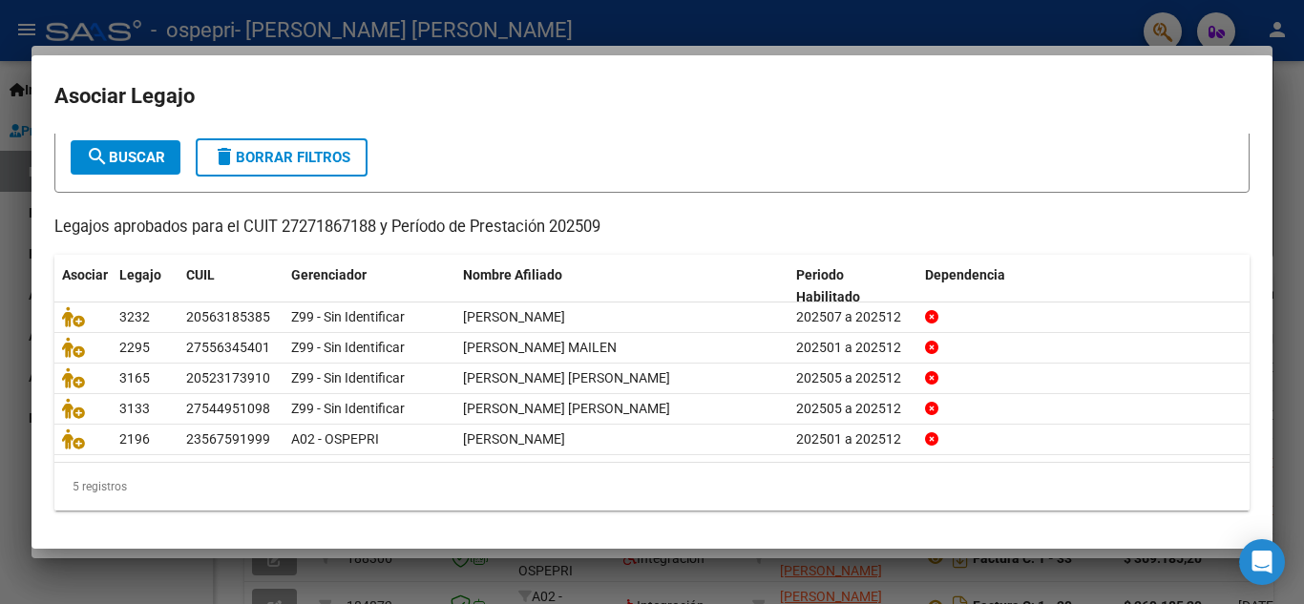
scroll to position [110, 0]
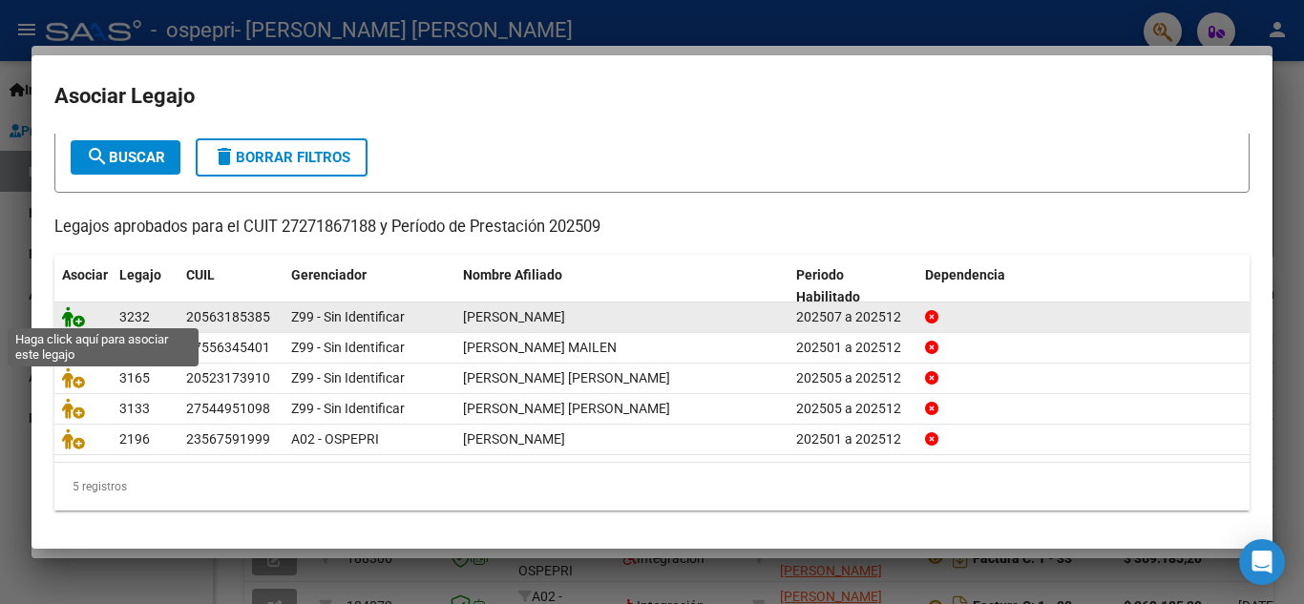
click at [79, 318] on icon at bounding box center [73, 316] width 23 height 21
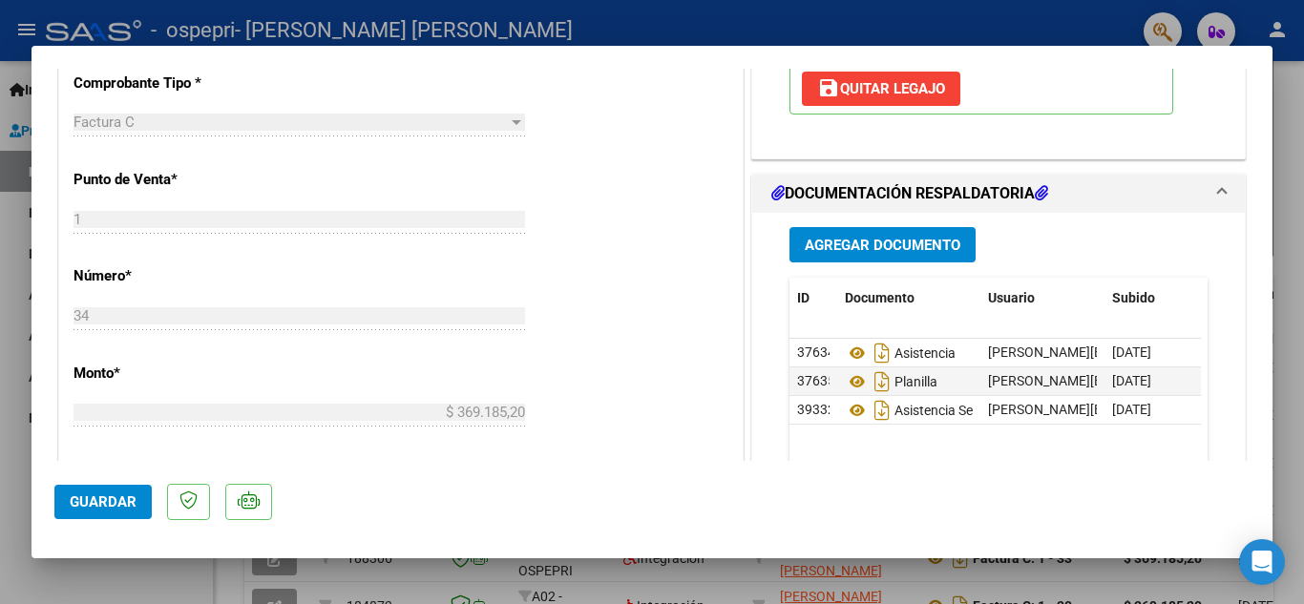
scroll to position [710, 0]
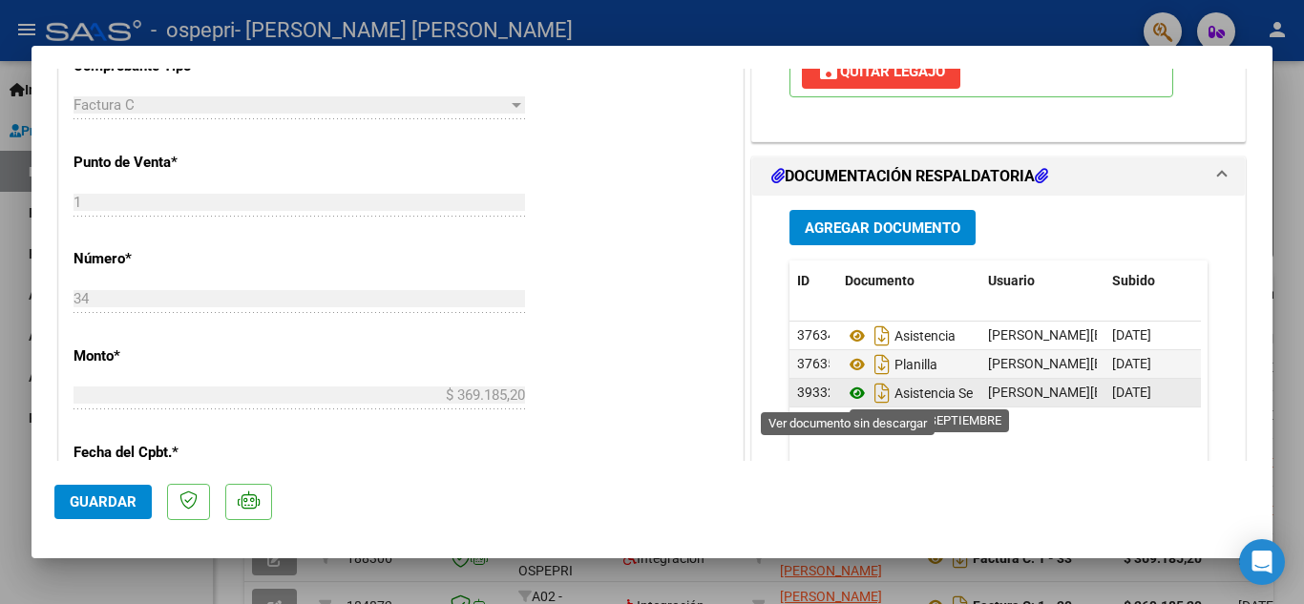
click at [852, 392] on icon at bounding box center [857, 393] width 25 height 23
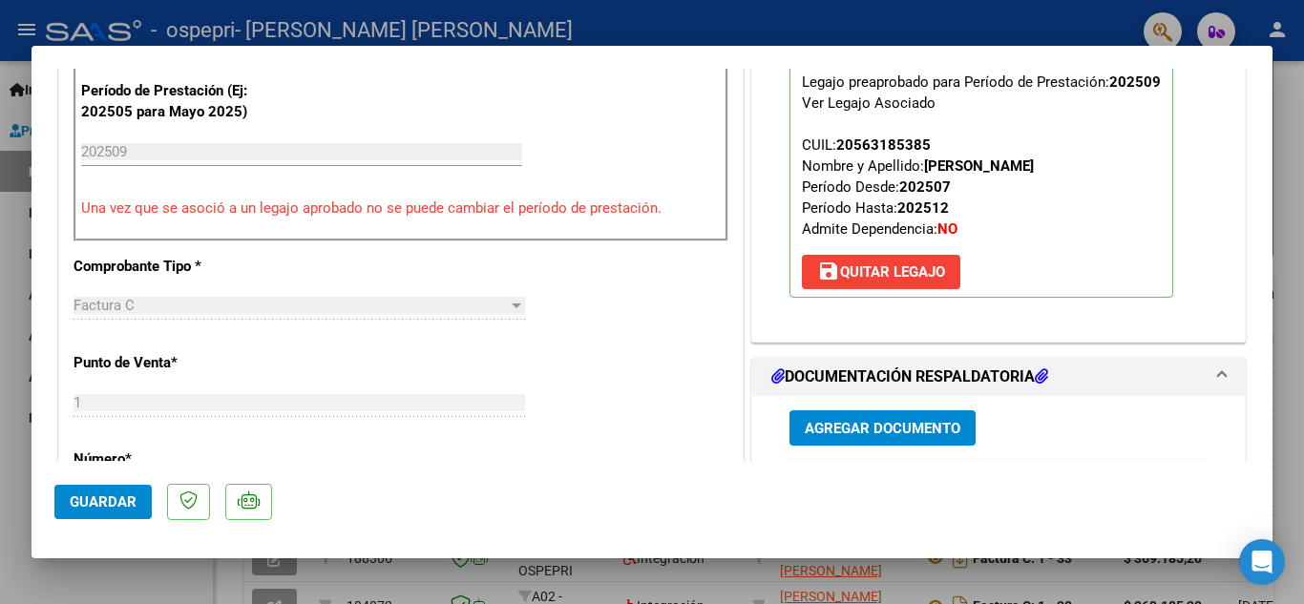
scroll to position [500, 0]
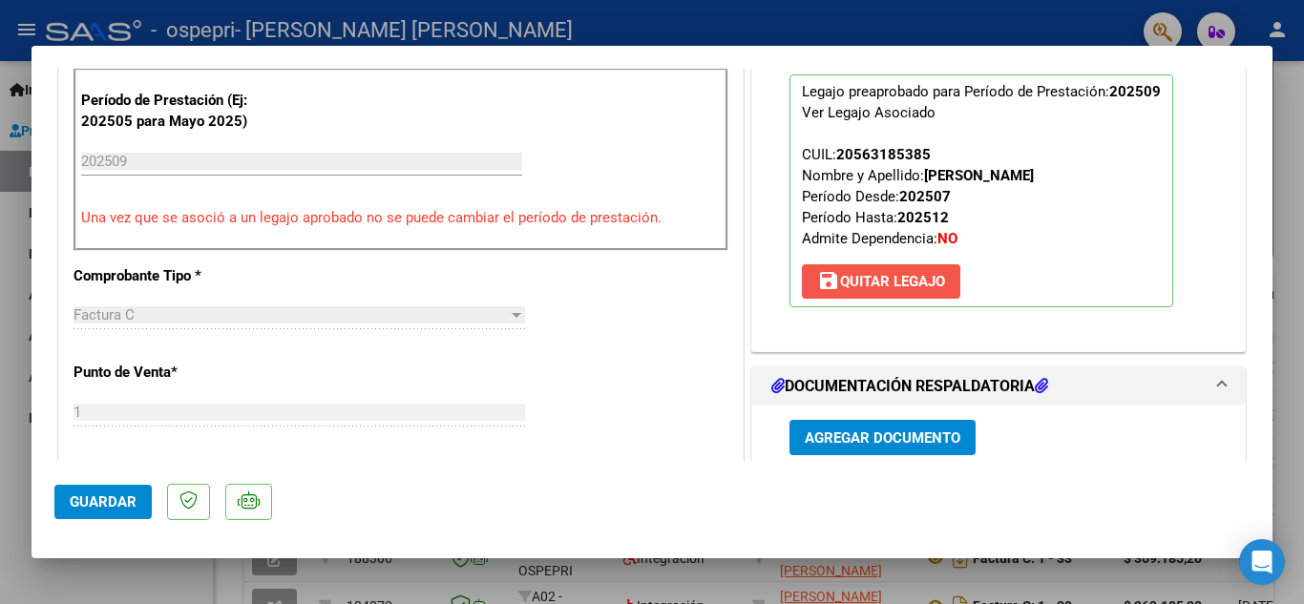
click at [900, 279] on span "save [PERSON_NAME]" at bounding box center [881, 281] width 128 height 17
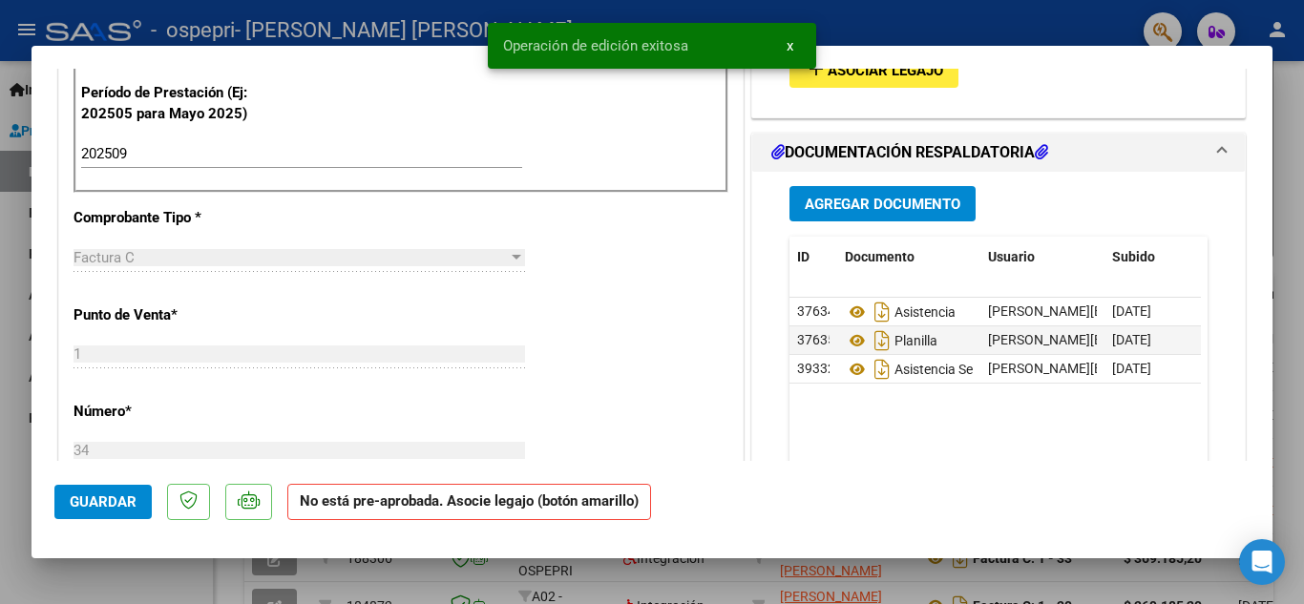
scroll to position [305, 0]
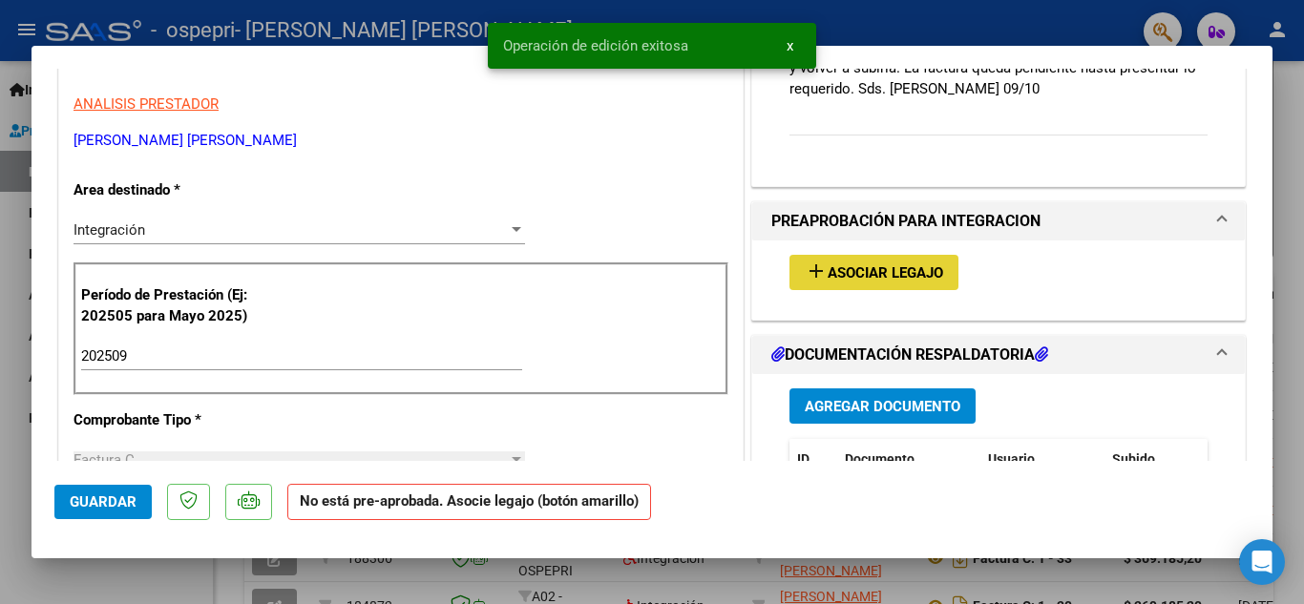
click at [885, 271] on span "Asociar Legajo" at bounding box center [884, 272] width 115 height 17
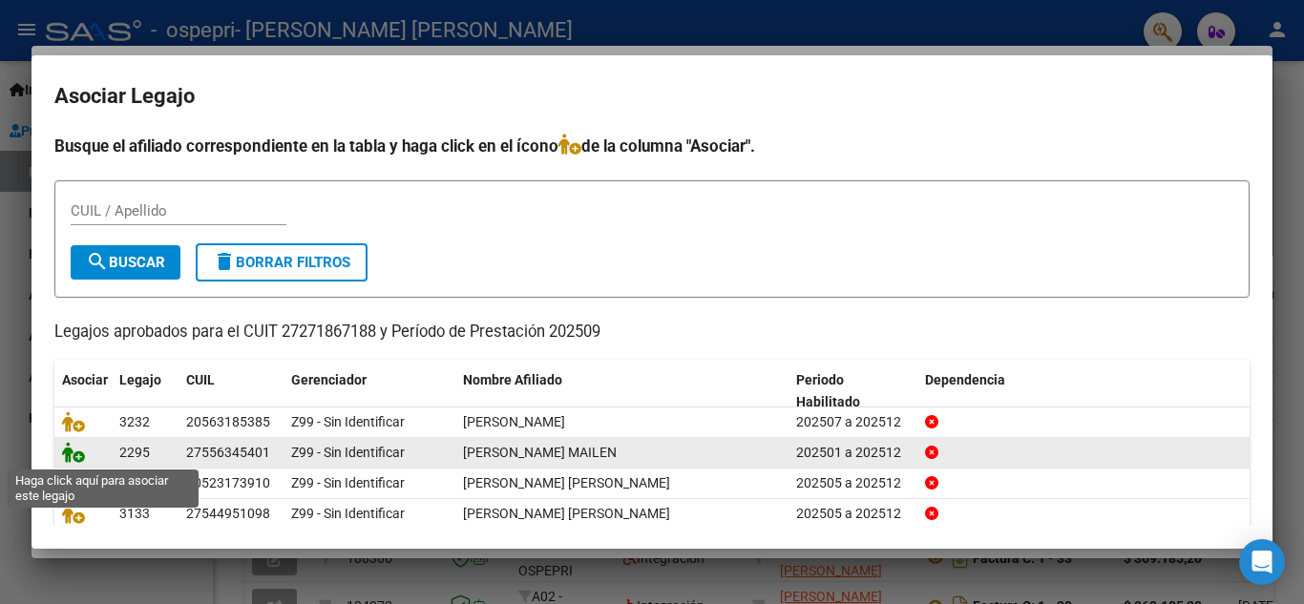
click at [74, 458] on icon at bounding box center [73, 452] width 23 height 21
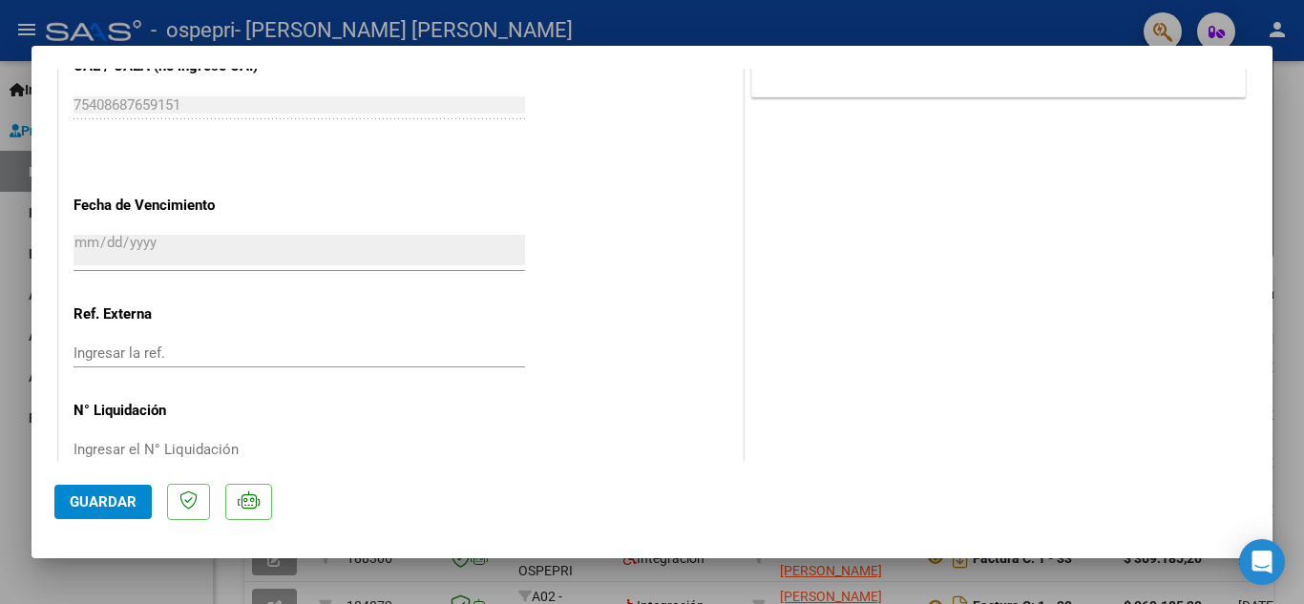
scroll to position [1245, 0]
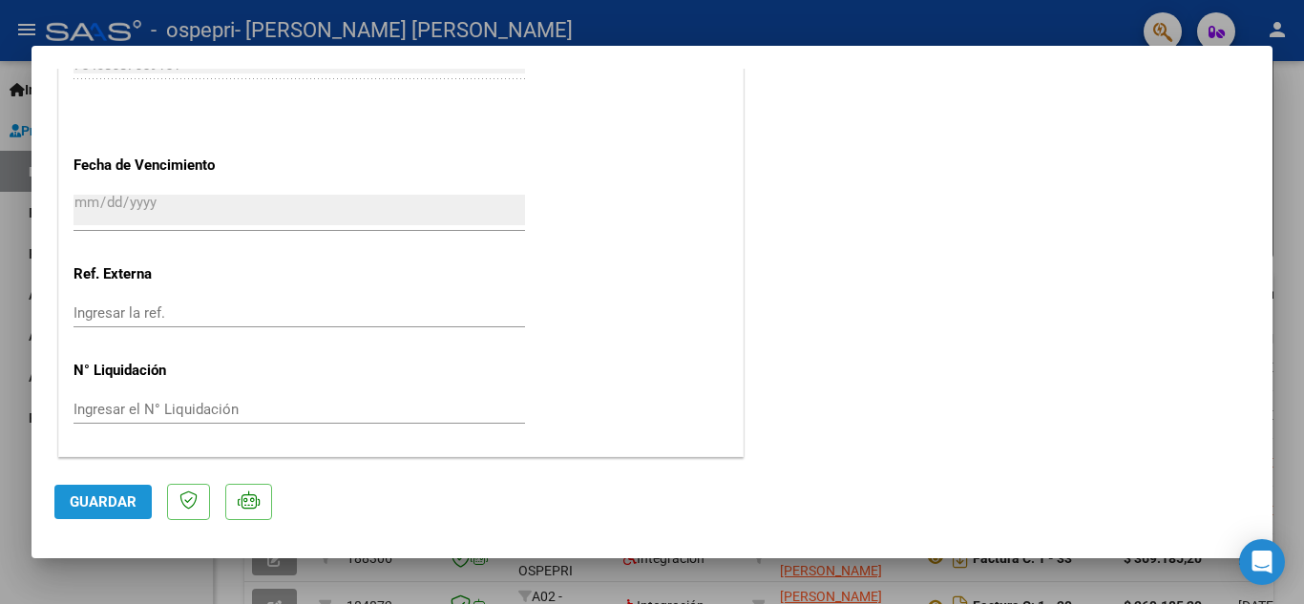
click at [94, 499] on span "Guardar" at bounding box center [103, 501] width 67 height 17
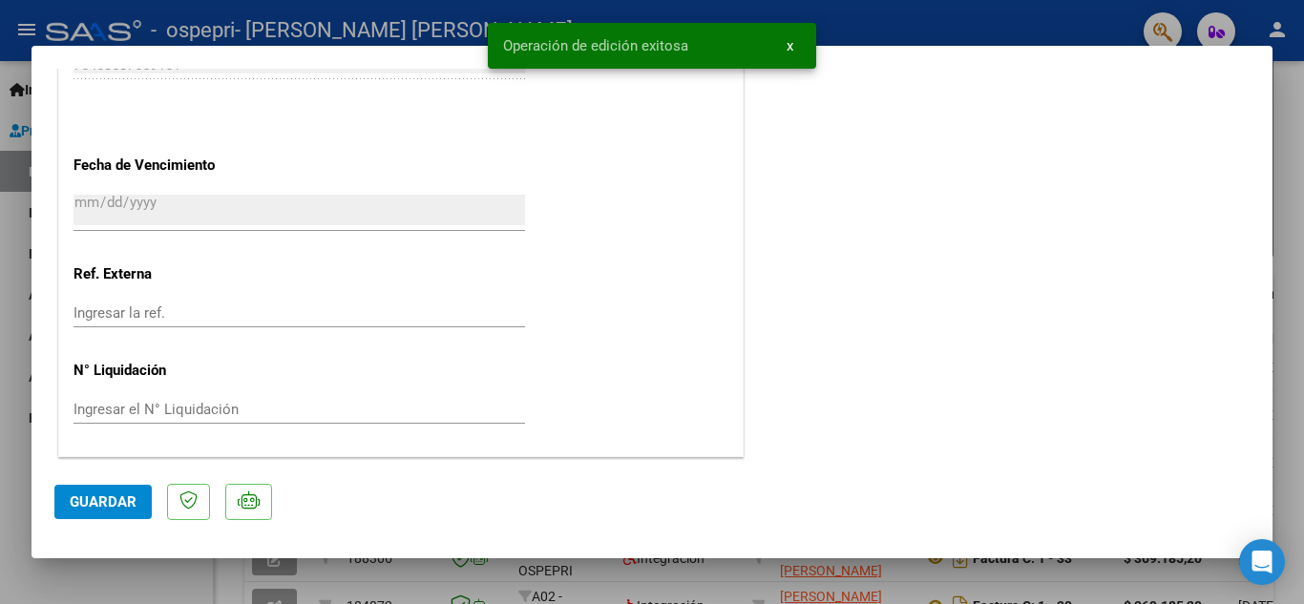
click at [1294, 357] on div at bounding box center [652, 302] width 1304 height 604
type input "$ 0,00"
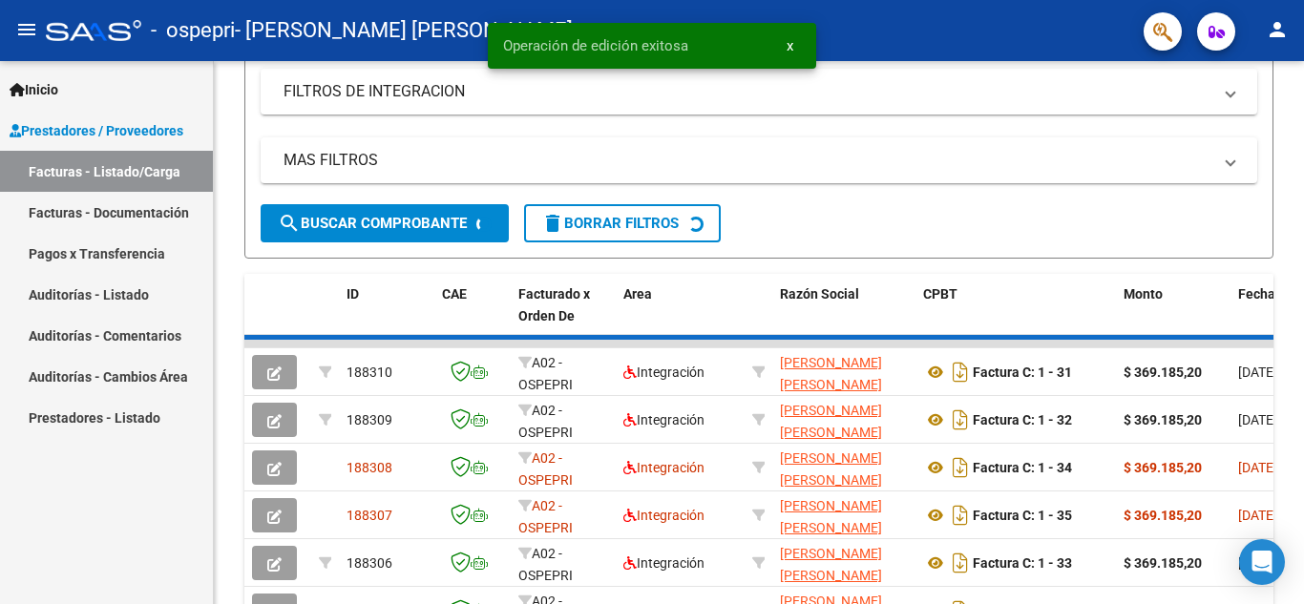
scroll to position [368, 0]
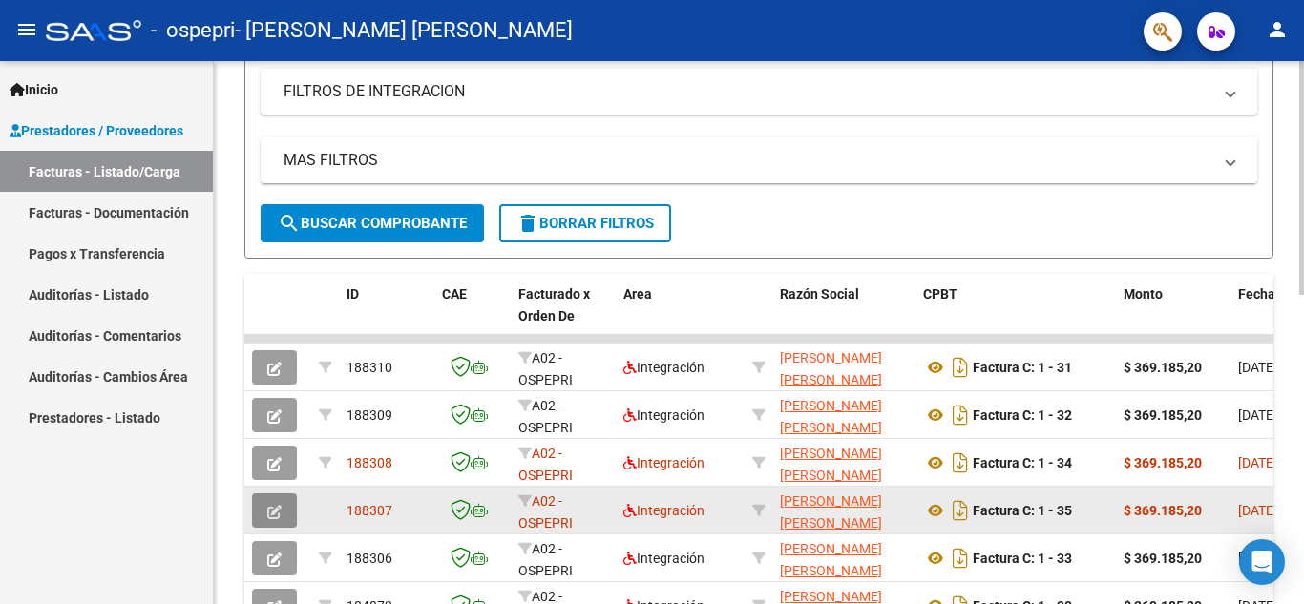
click at [270, 502] on span "button" at bounding box center [274, 510] width 14 height 17
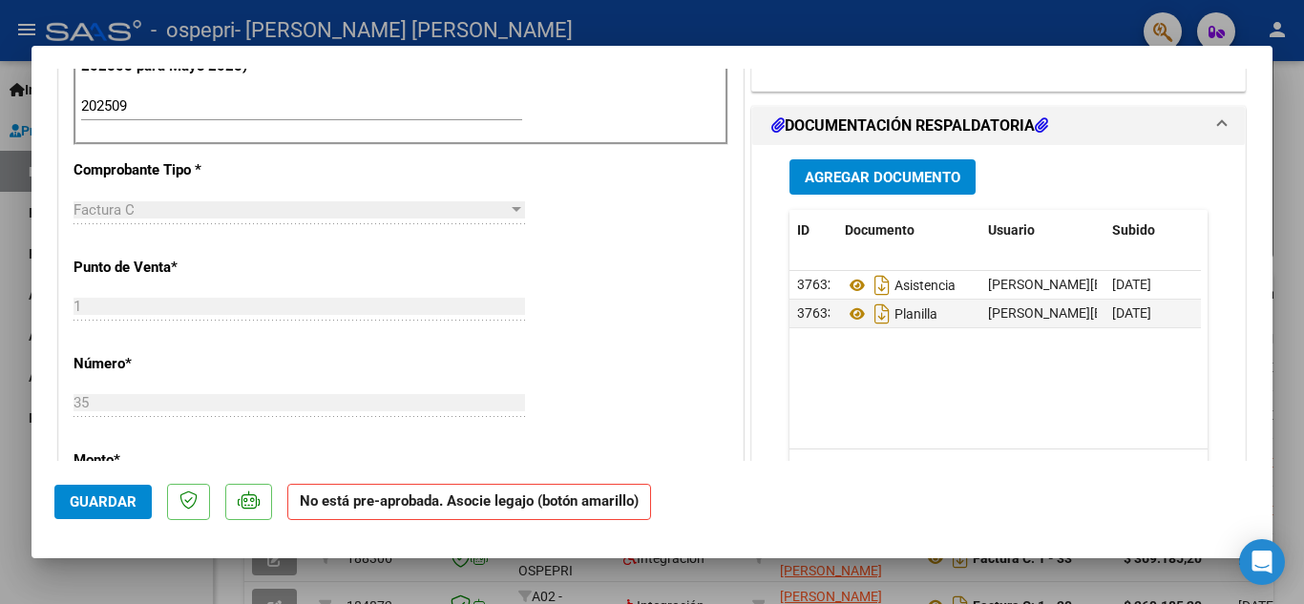
scroll to position [606, 0]
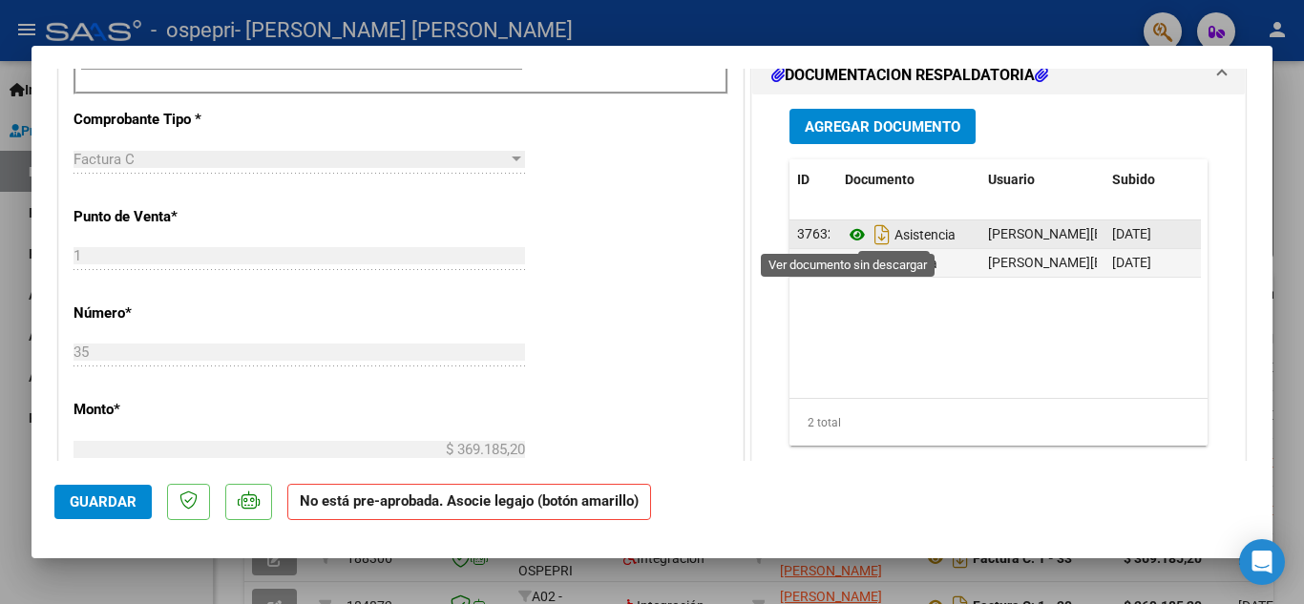
click at [847, 236] on icon at bounding box center [857, 234] width 25 height 23
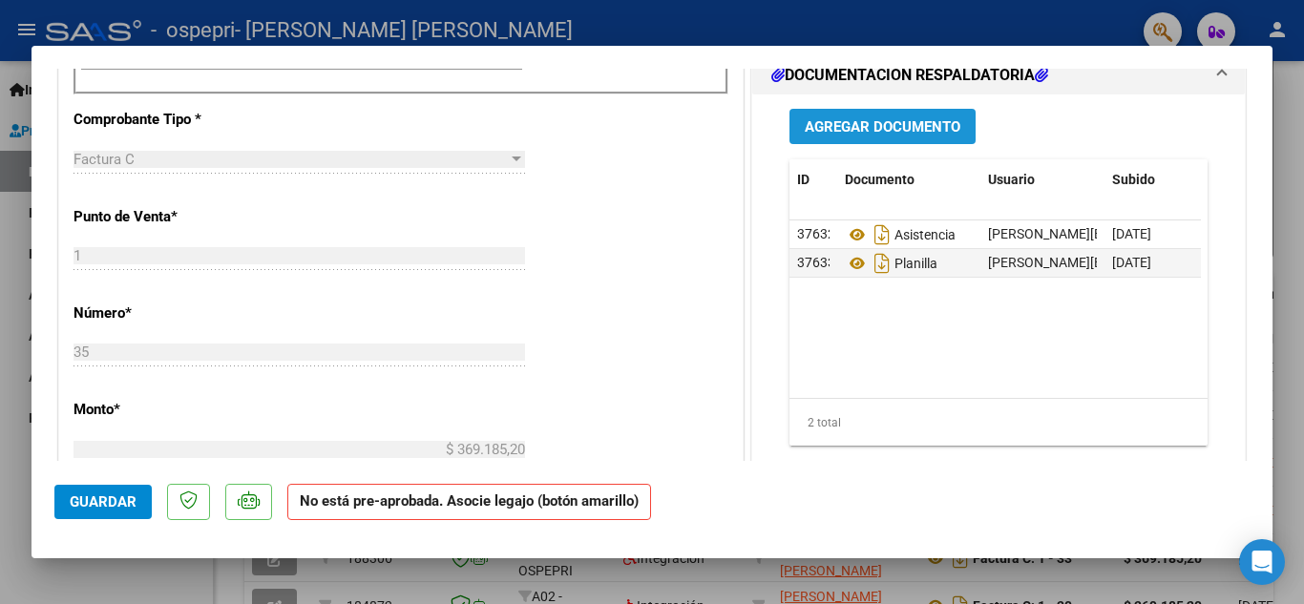
click at [886, 134] on span "Agregar Documento" at bounding box center [883, 126] width 156 height 17
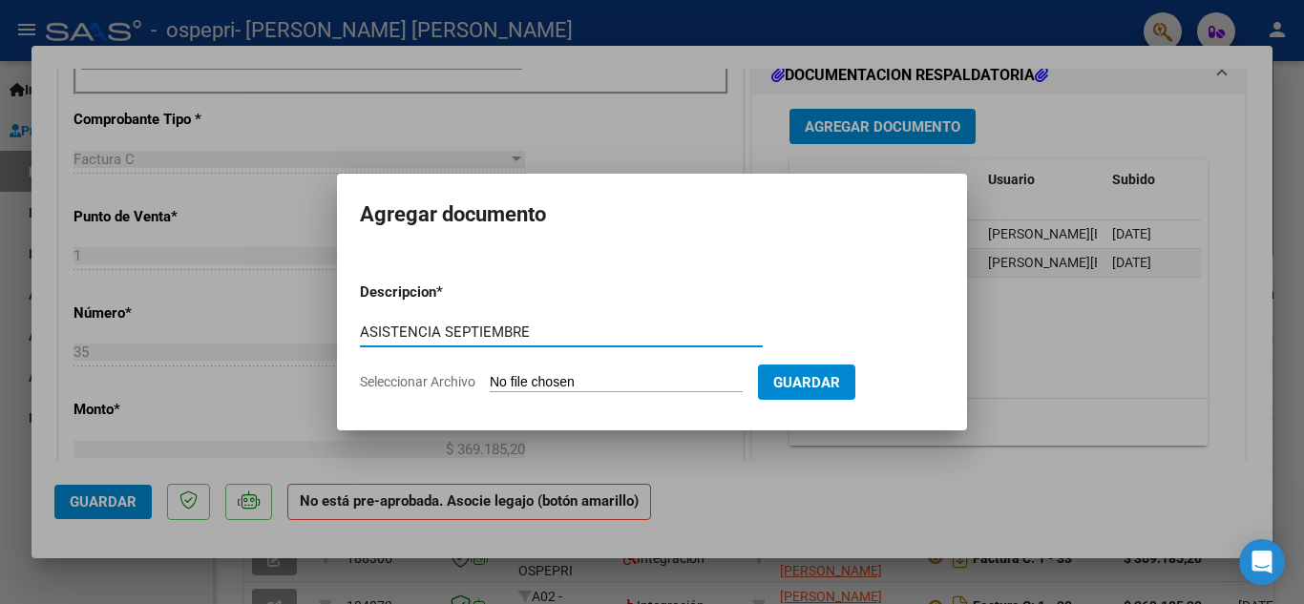
type input "ASISTENCIA SEPTIEMBRE"
click at [530, 382] on input "Seleccionar Archivo" at bounding box center [616, 383] width 253 height 18
type input "C:\fakepath\[PERSON_NAME].pdf"
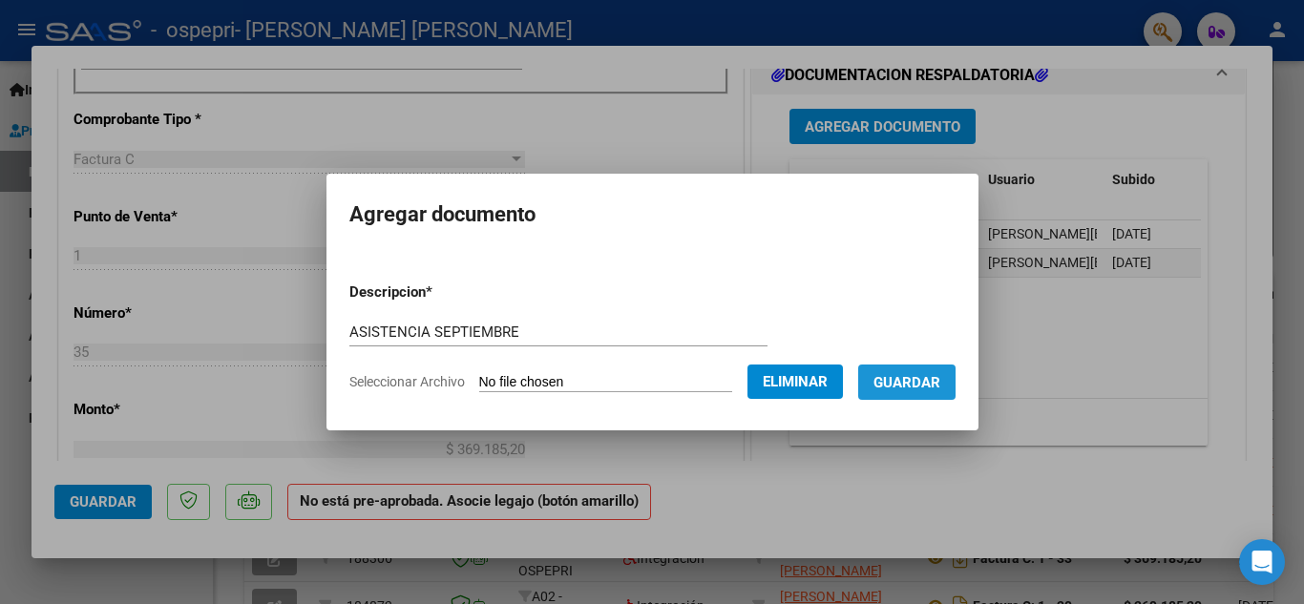
click at [910, 393] on button "Guardar" at bounding box center [906, 382] width 97 height 35
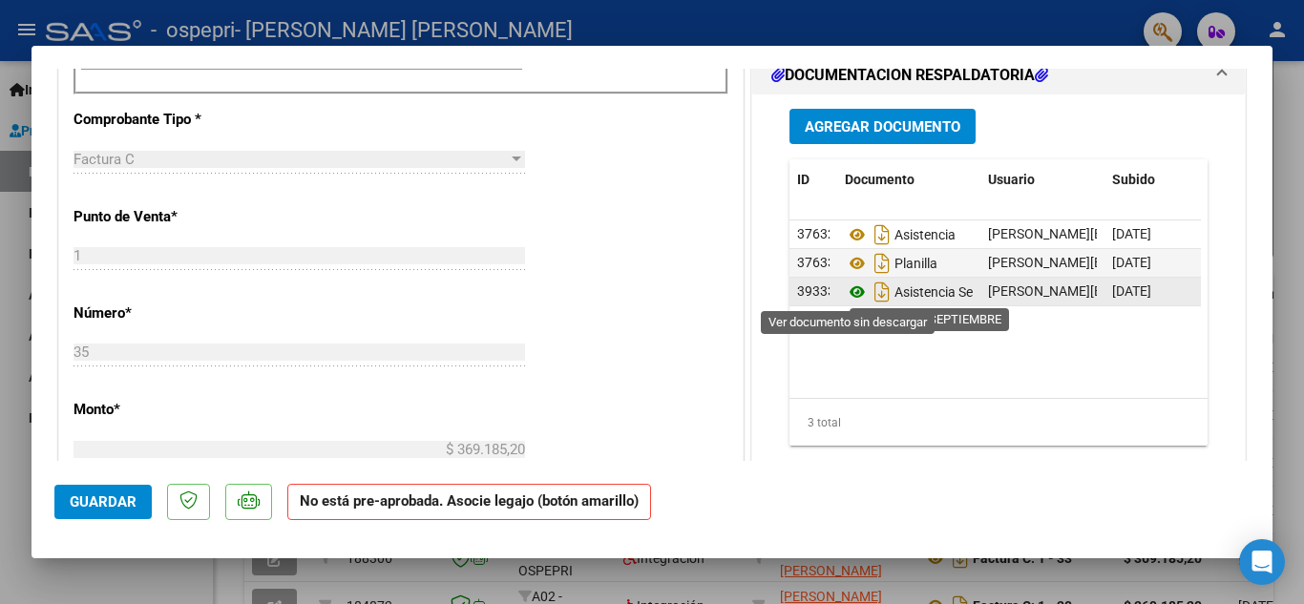
click at [848, 295] on icon at bounding box center [857, 292] width 25 height 23
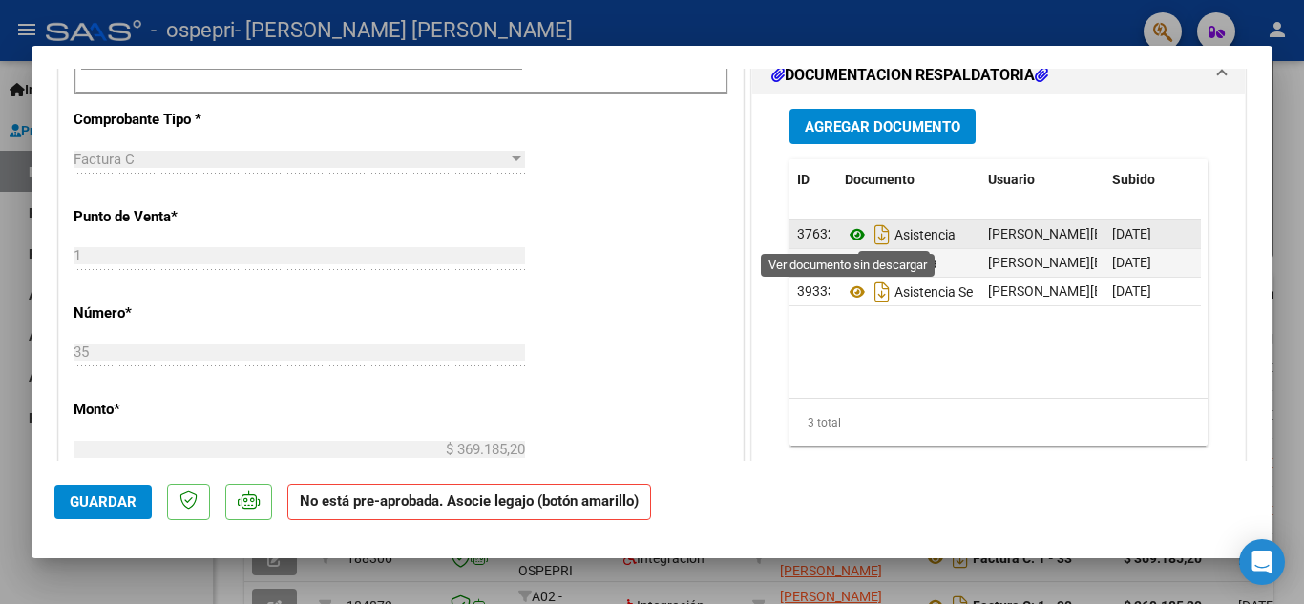
click at [850, 239] on icon at bounding box center [857, 234] width 25 height 23
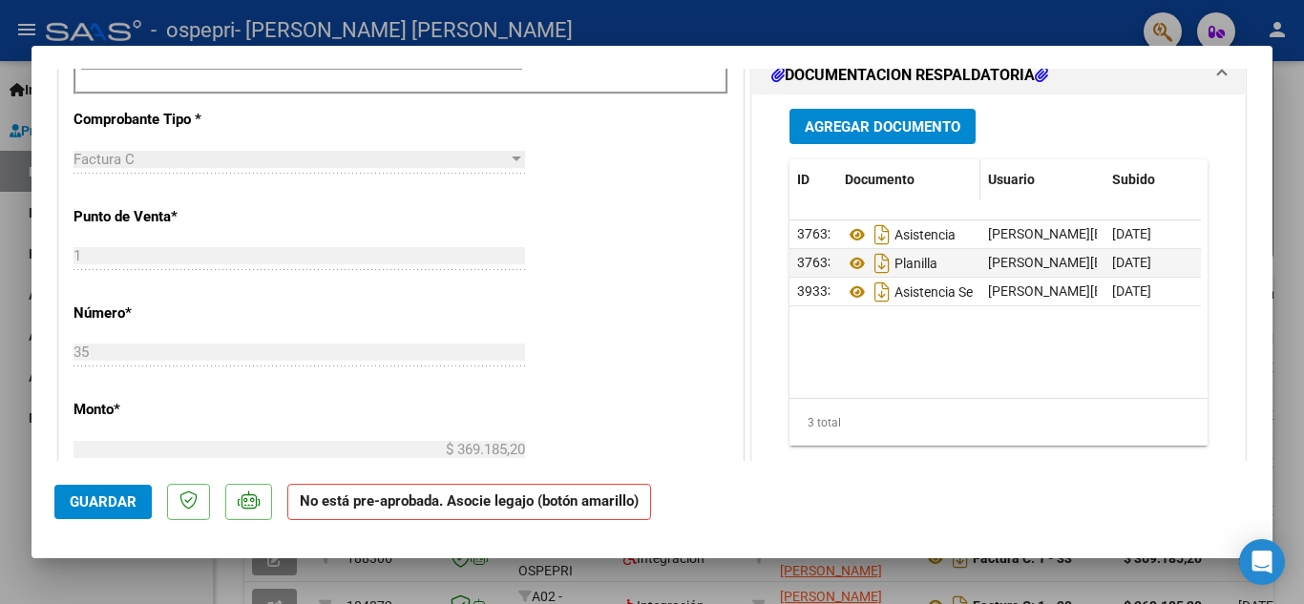
drag, startPoint x: 989, startPoint y: 221, endPoint x: 930, endPoint y: 199, distance: 62.6
click at [930, 199] on datatable-header-cell "Documento" at bounding box center [908, 179] width 143 height 41
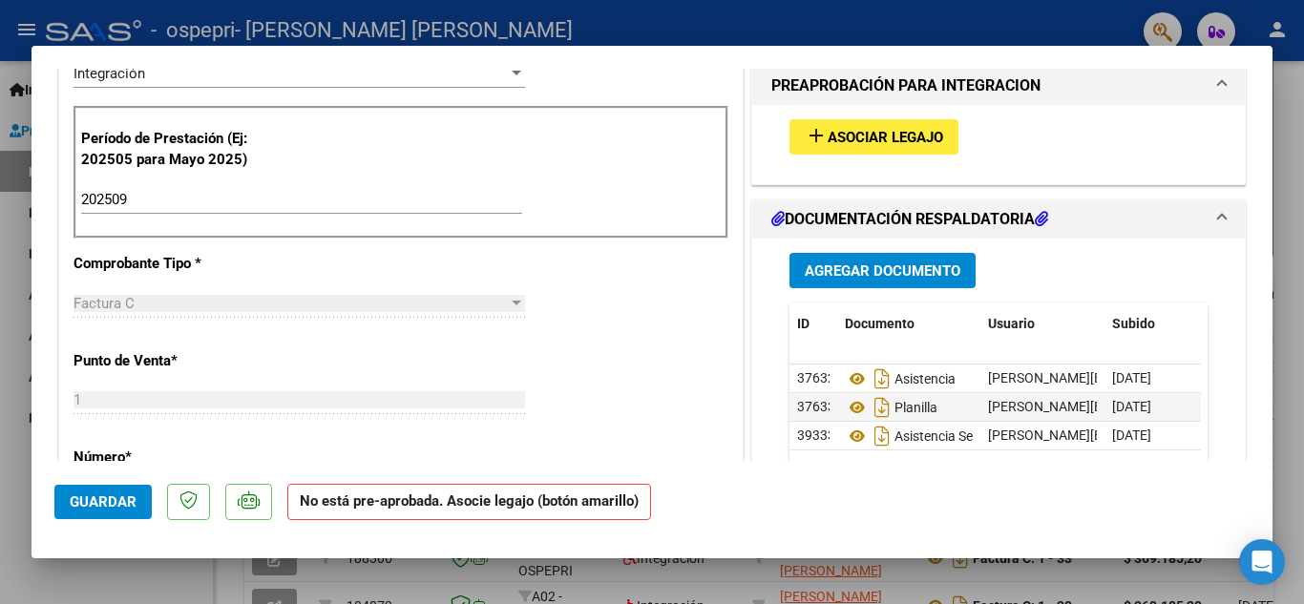
scroll to position [441, 0]
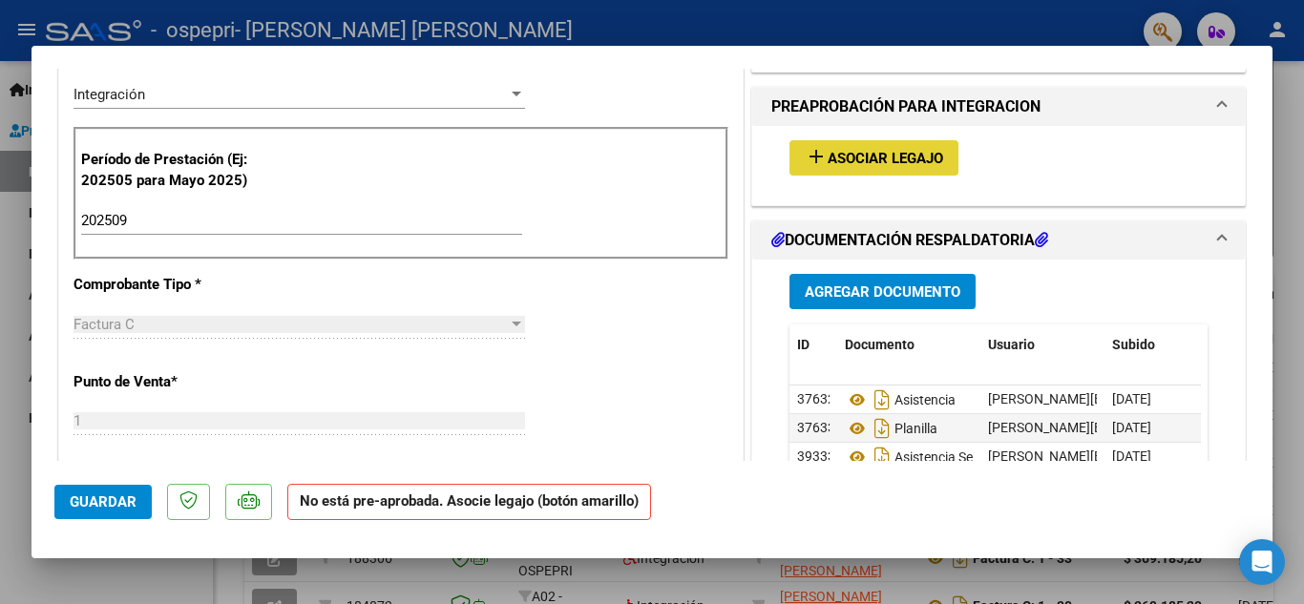
click at [809, 153] on mat-icon "add" at bounding box center [816, 156] width 23 height 23
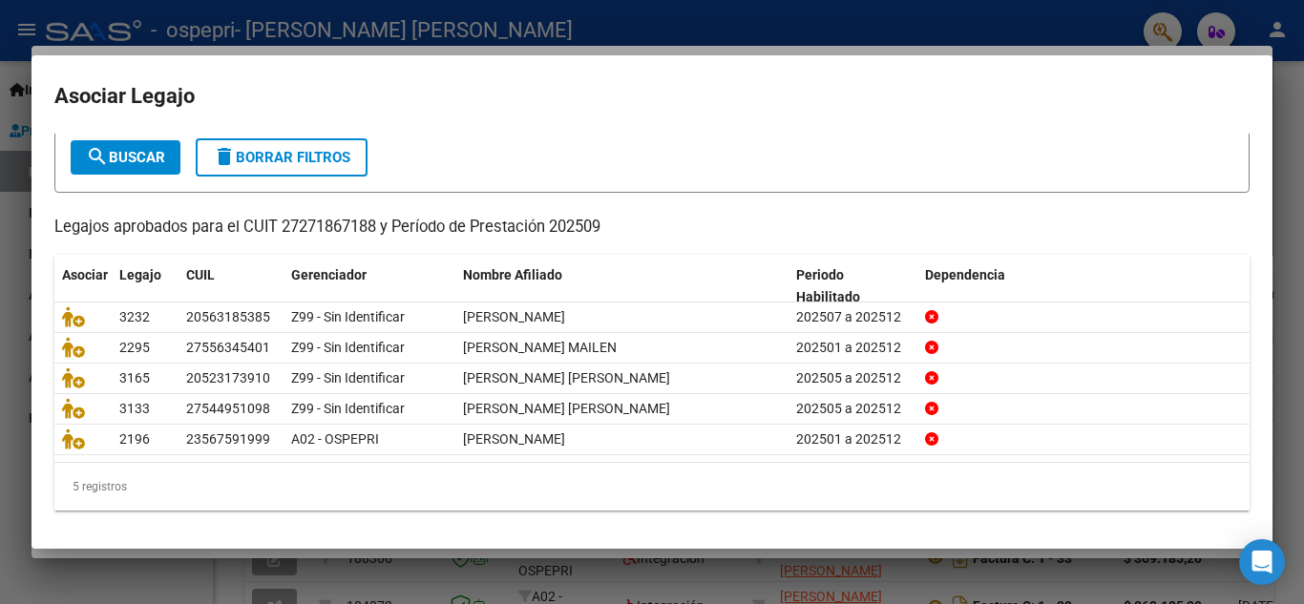
scroll to position [110, 0]
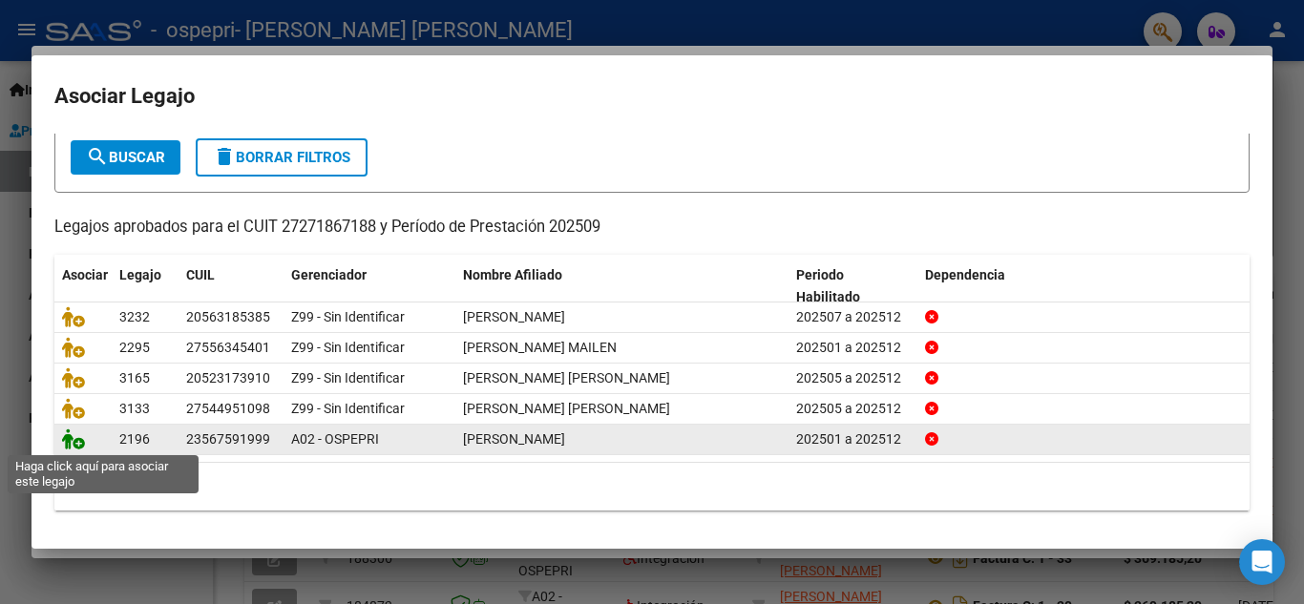
click at [84, 444] on icon at bounding box center [73, 438] width 23 height 21
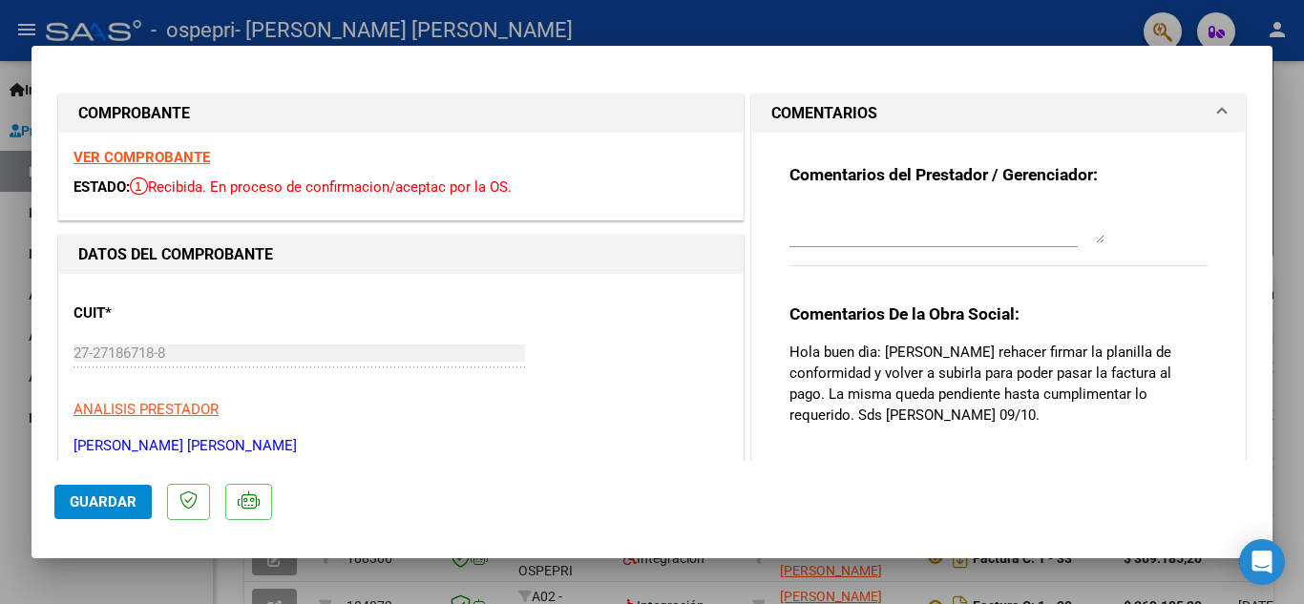
scroll to position [1245, 0]
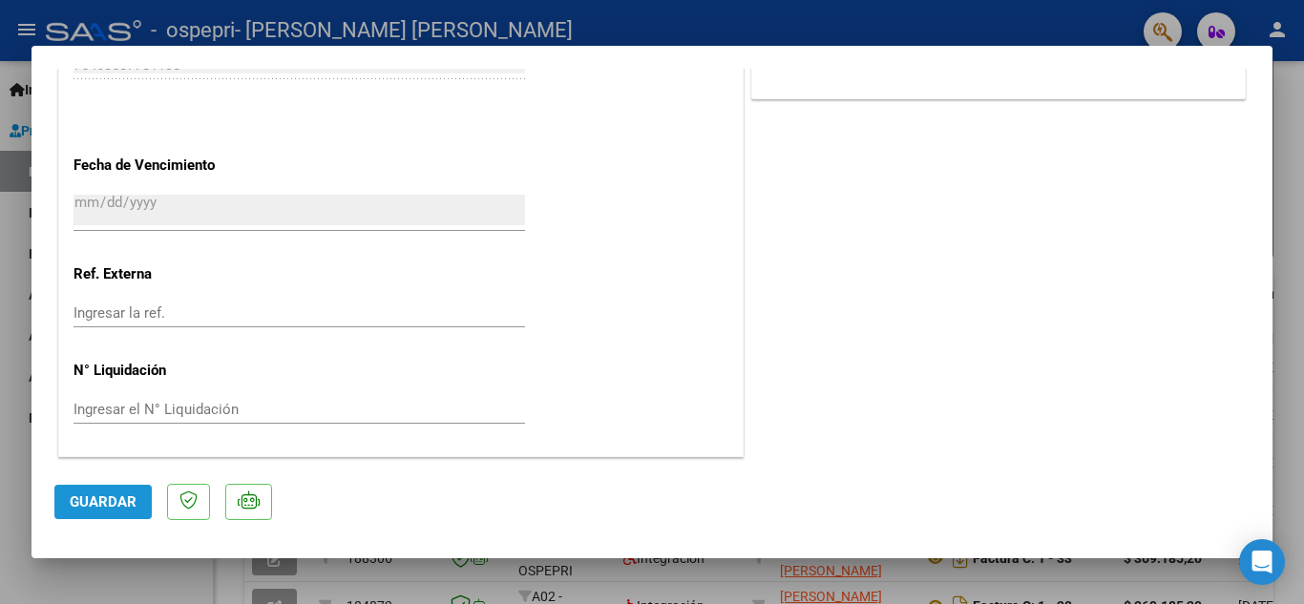
click at [94, 501] on span "Guardar" at bounding box center [103, 501] width 67 height 17
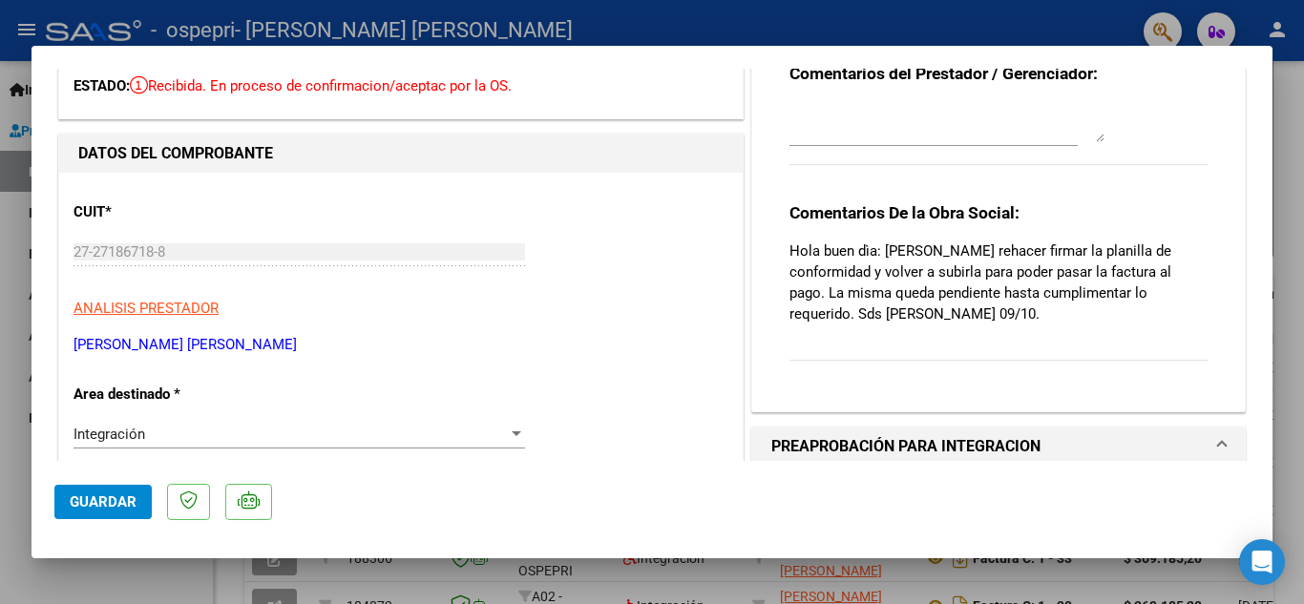
scroll to position [0, 0]
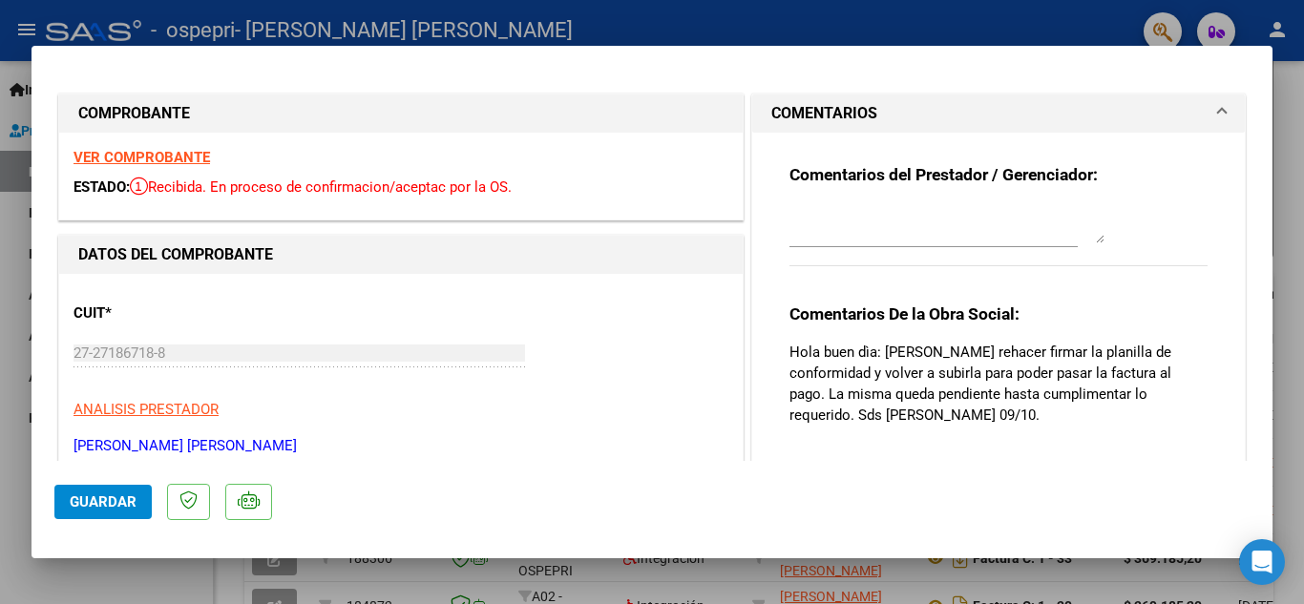
click at [1299, 158] on div at bounding box center [652, 302] width 1304 height 604
type input "$ 0,00"
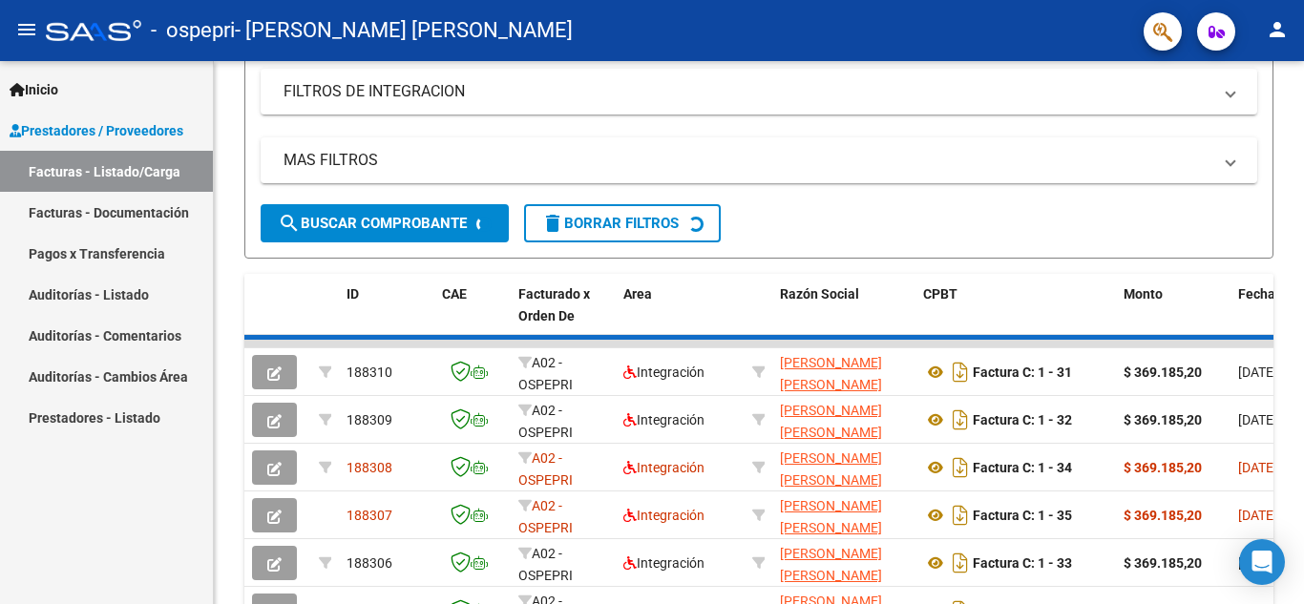
scroll to position [368, 0]
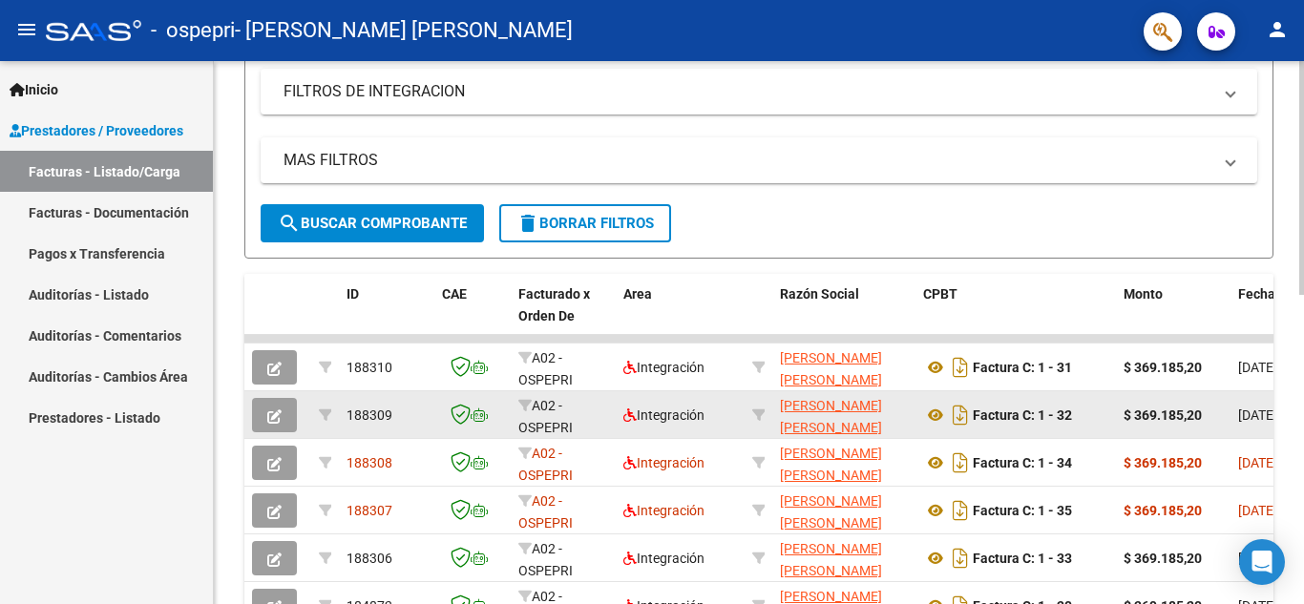
click at [266, 410] on button "button" at bounding box center [274, 415] width 45 height 34
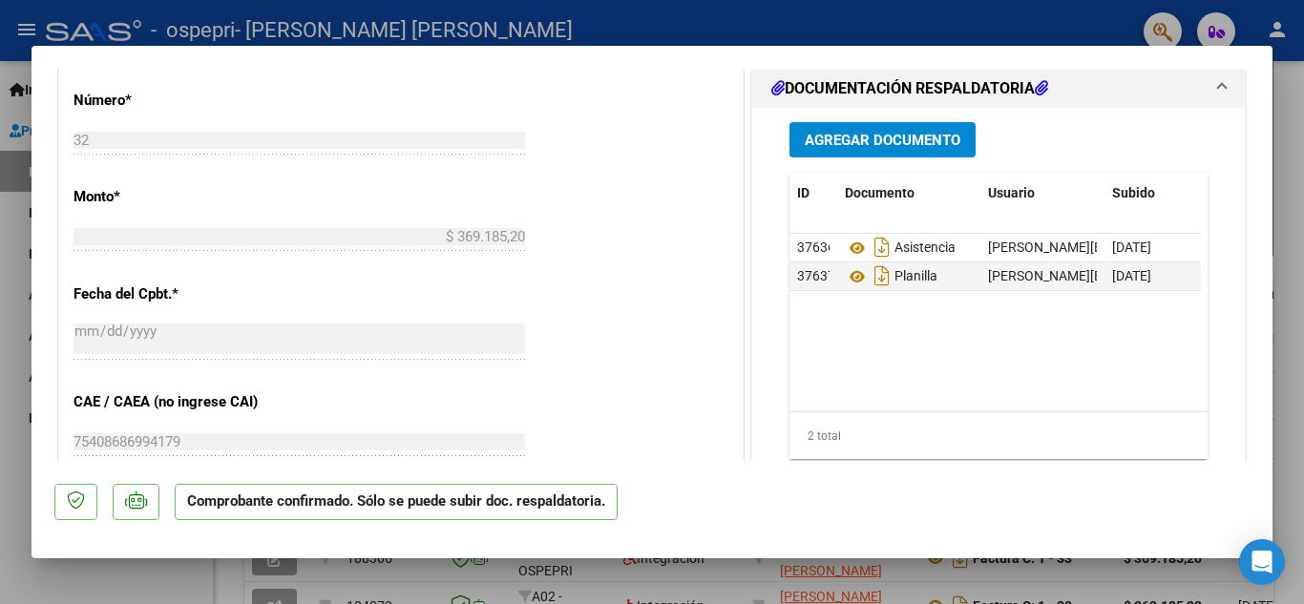
scroll to position [1034, 0]
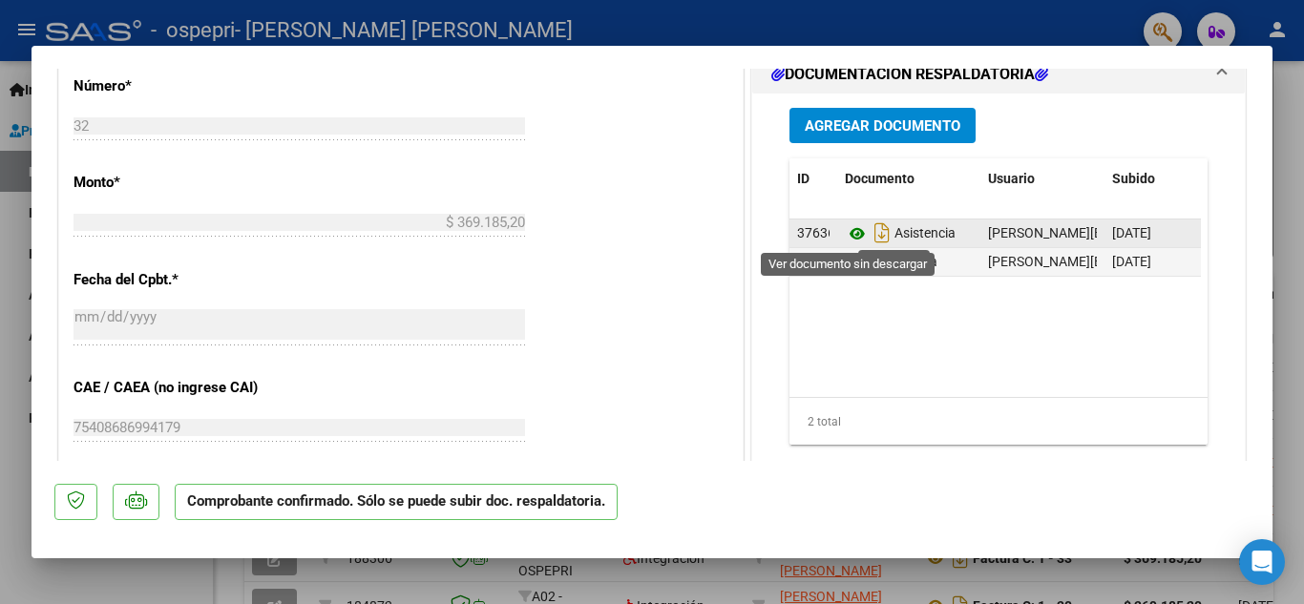
click at [850, 233] on icon at bounding box center [857, 233] width 25 height 23
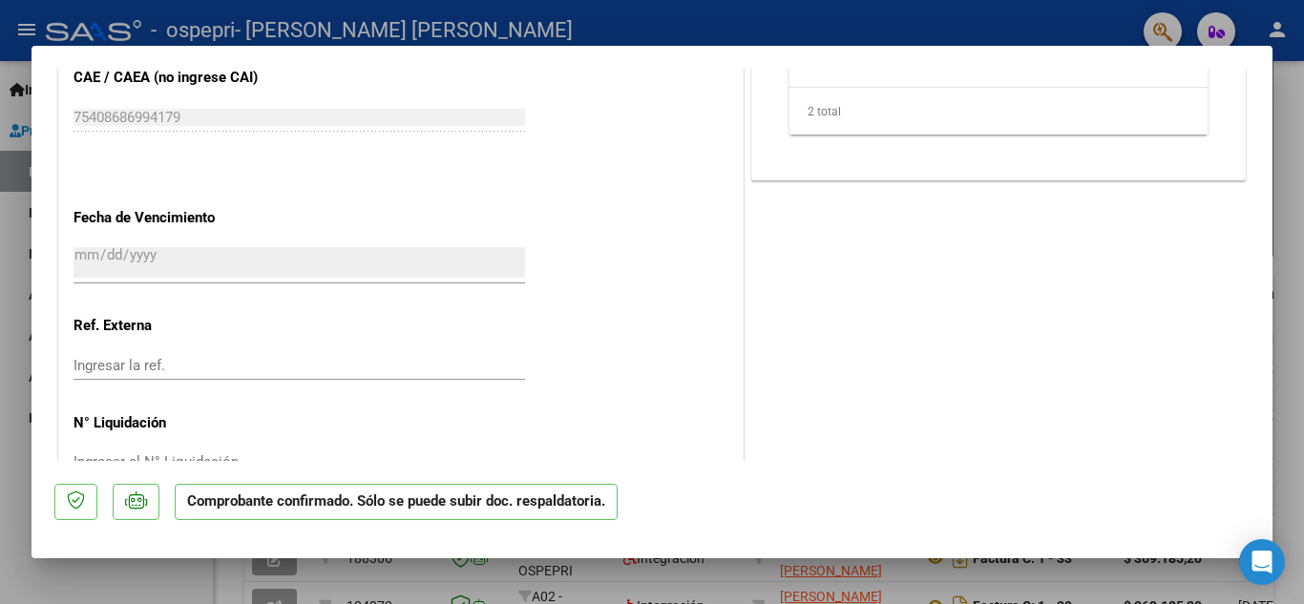
scroll to position [1397, 0]
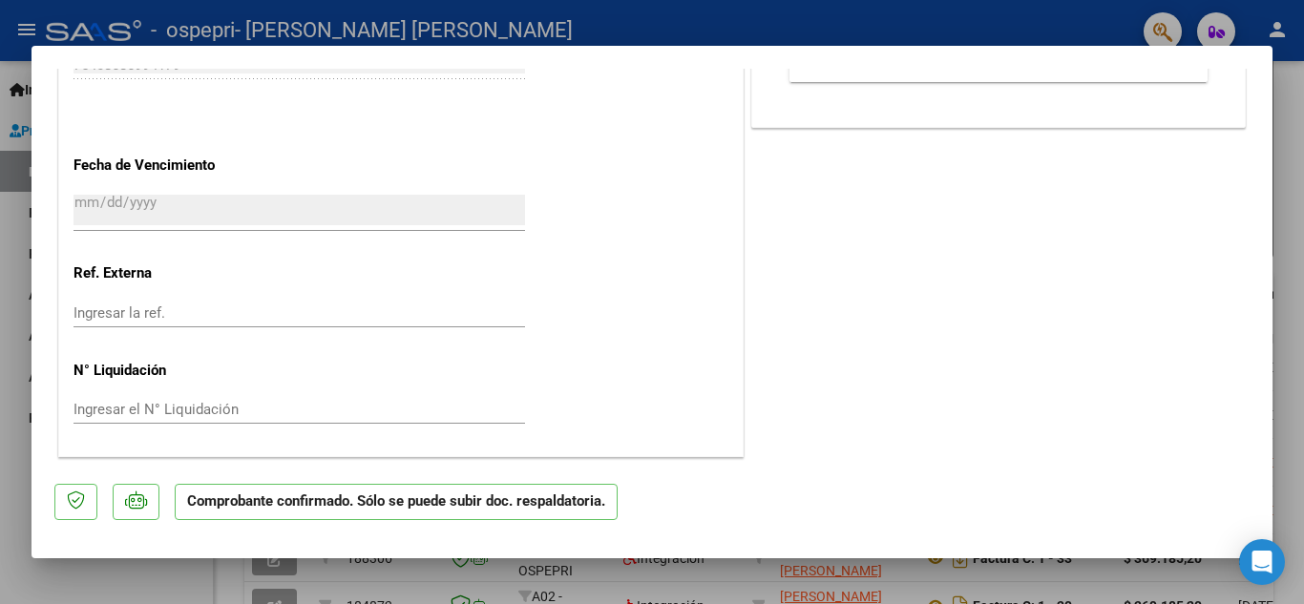
click at [1299, 103] on div at bounding box center [652, 302] width 1304 height 604
type input "$ 0,00"
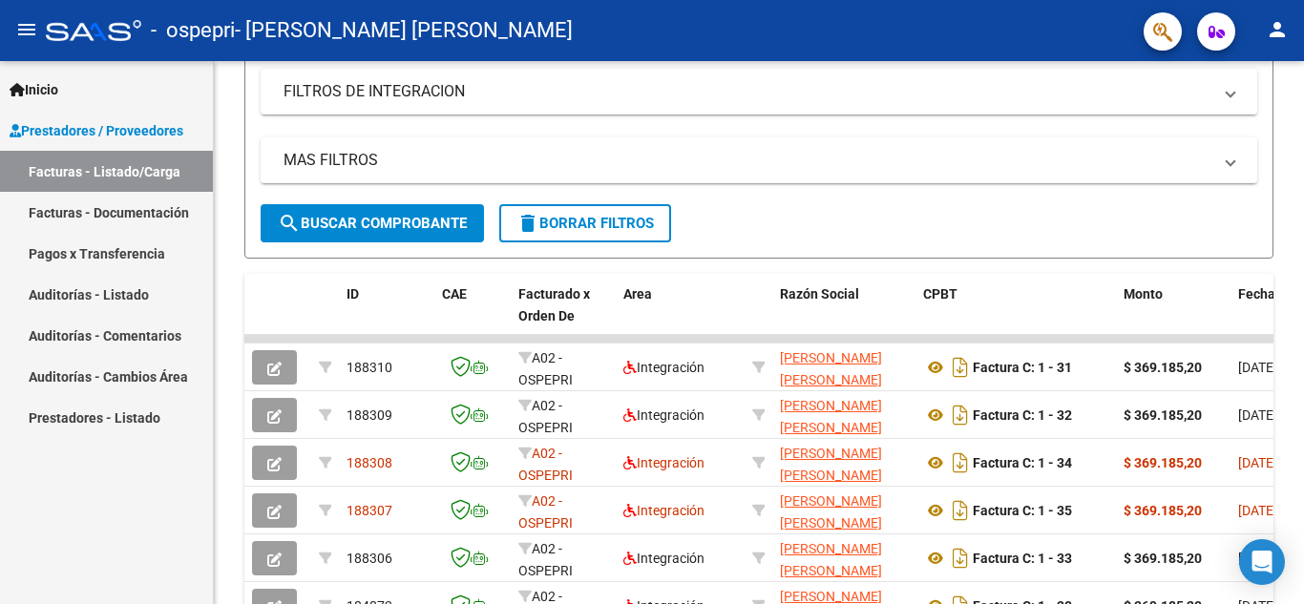
scroll to position [368, 0]
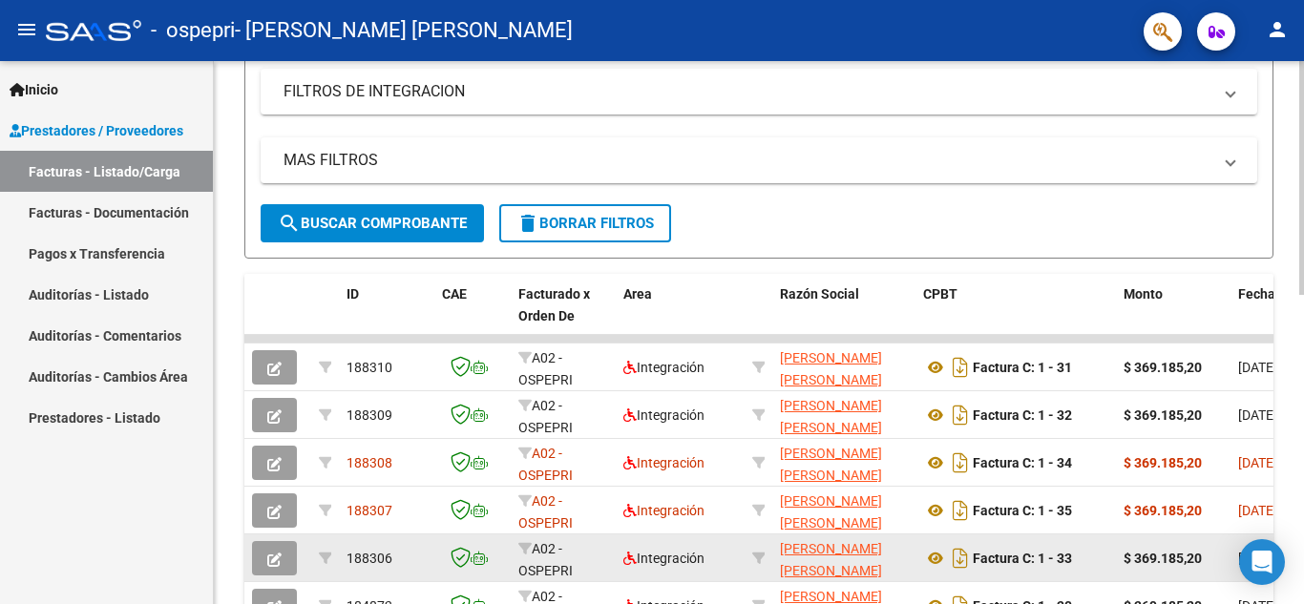
click at [275, 557] on icon "button" at bounding box center [274, 560] width 14 height 14
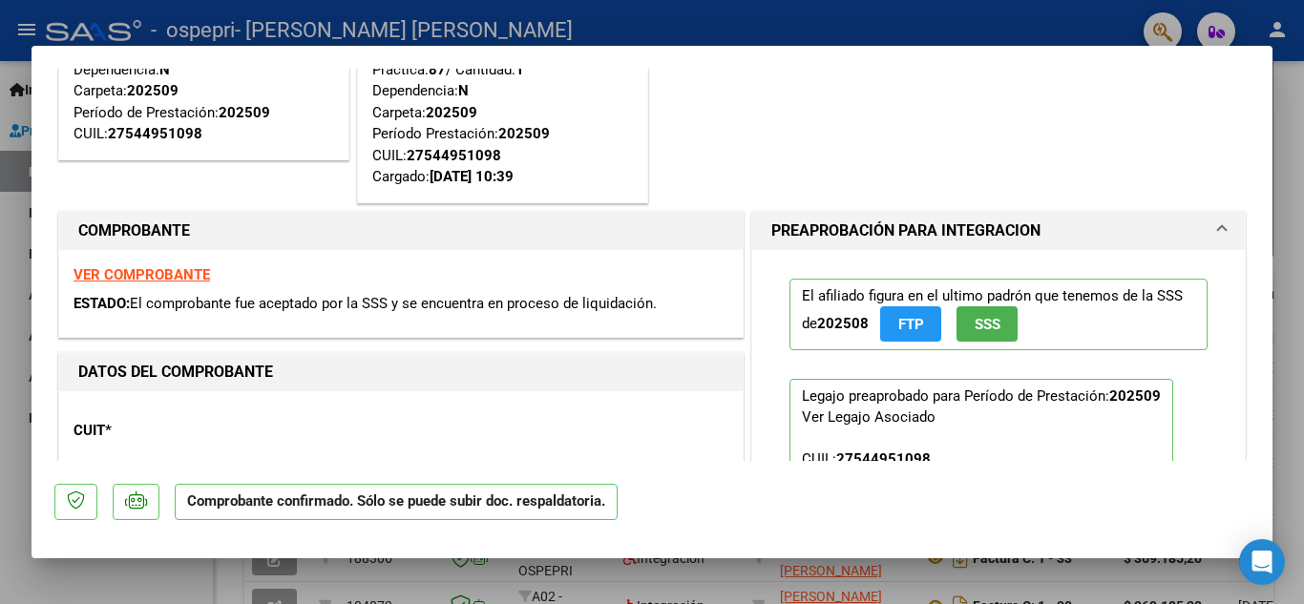
scroll to position [0, 0]
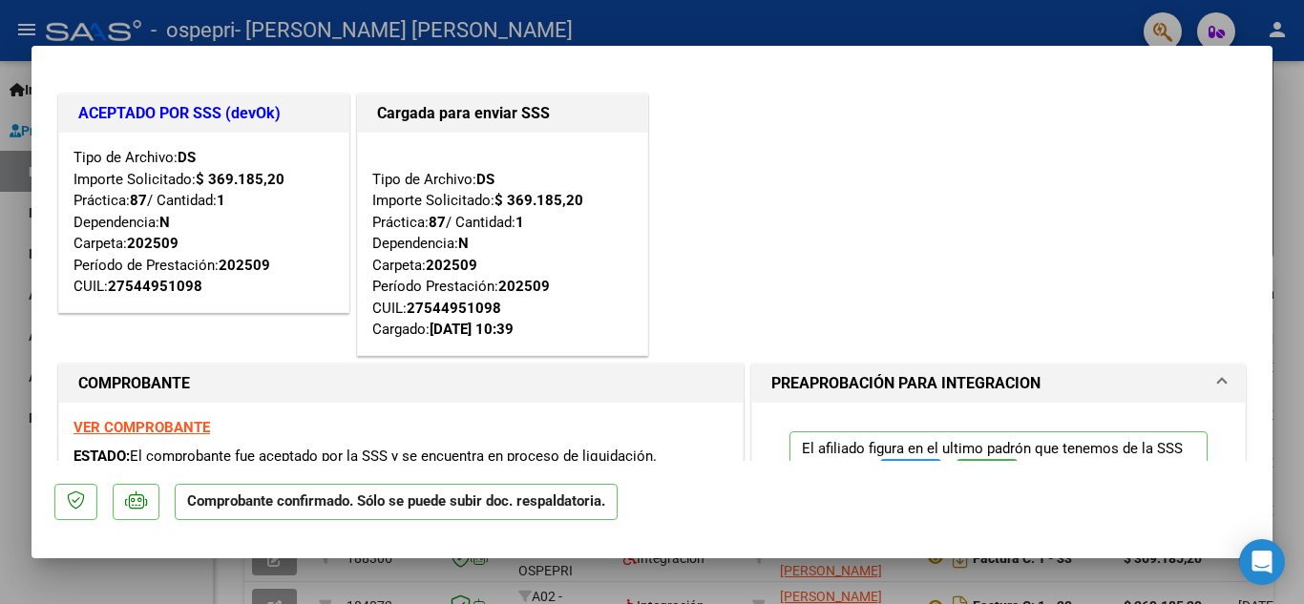
click at [1293, 210] on div at bounding box center [652, 302] width 1304 height 604
type input "$ 0,00"
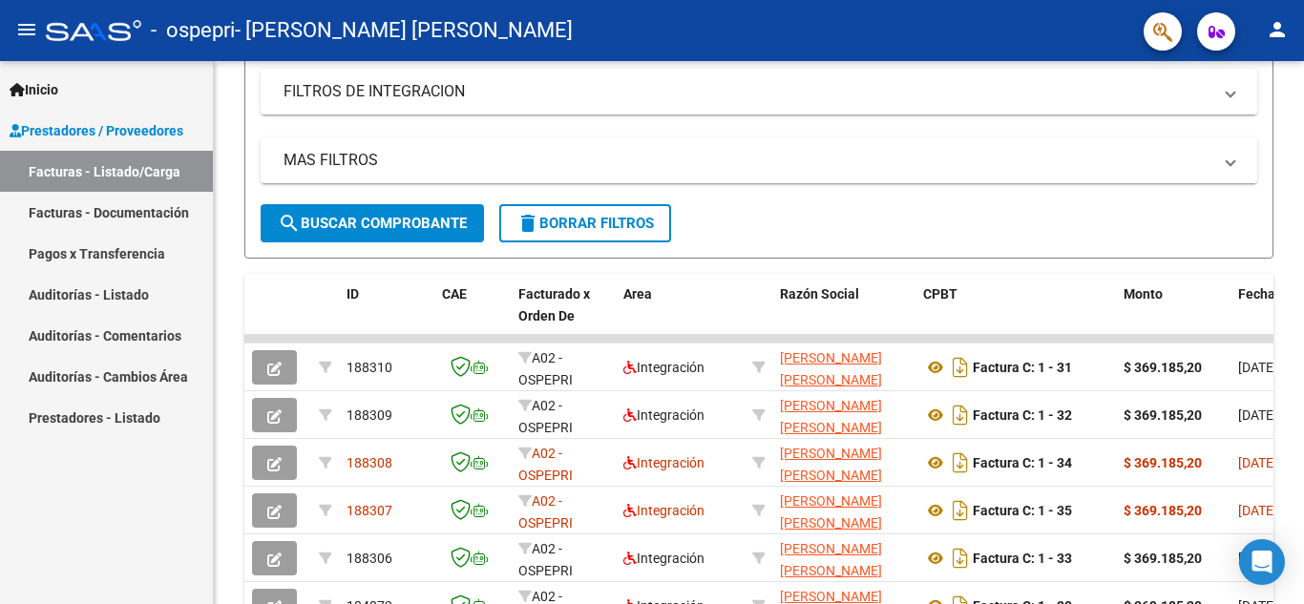
scroll to position [368, 0]
